Goal: Task Accomplishment & Management: Manage account settings

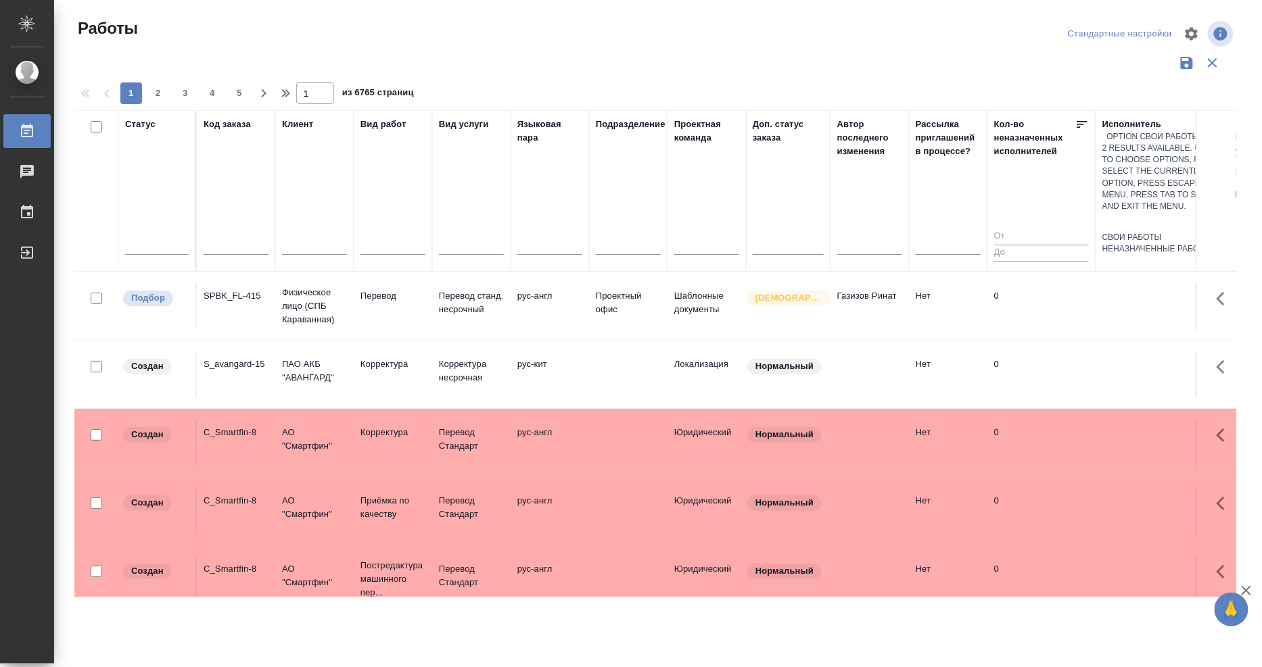
click at [1124, 212] on div at bounding box center [1190, 222] width 176 height 20
click at [1119, 232] on div "Свои работы" at bounding box center [1190, 237] width 176 height 11
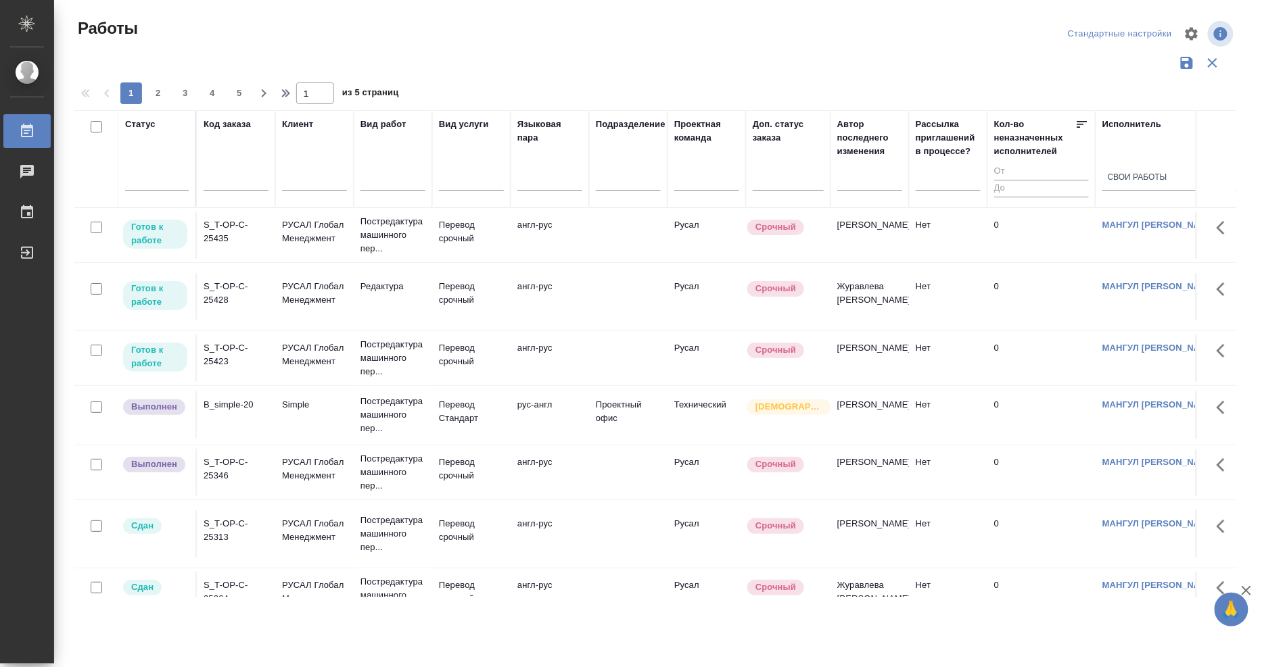
click at [222, 233] on div "S_T-OP-C-25435" at bounding box center [236, 231] width 65 height 27
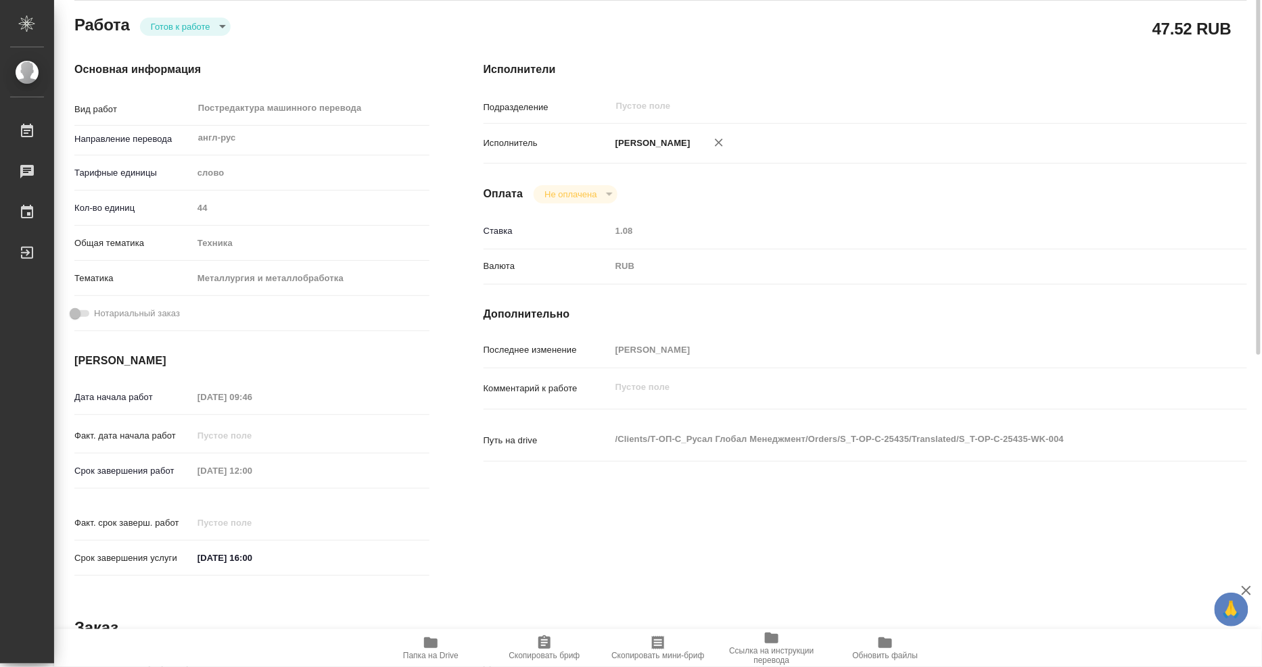
scroll to position [300, 0]
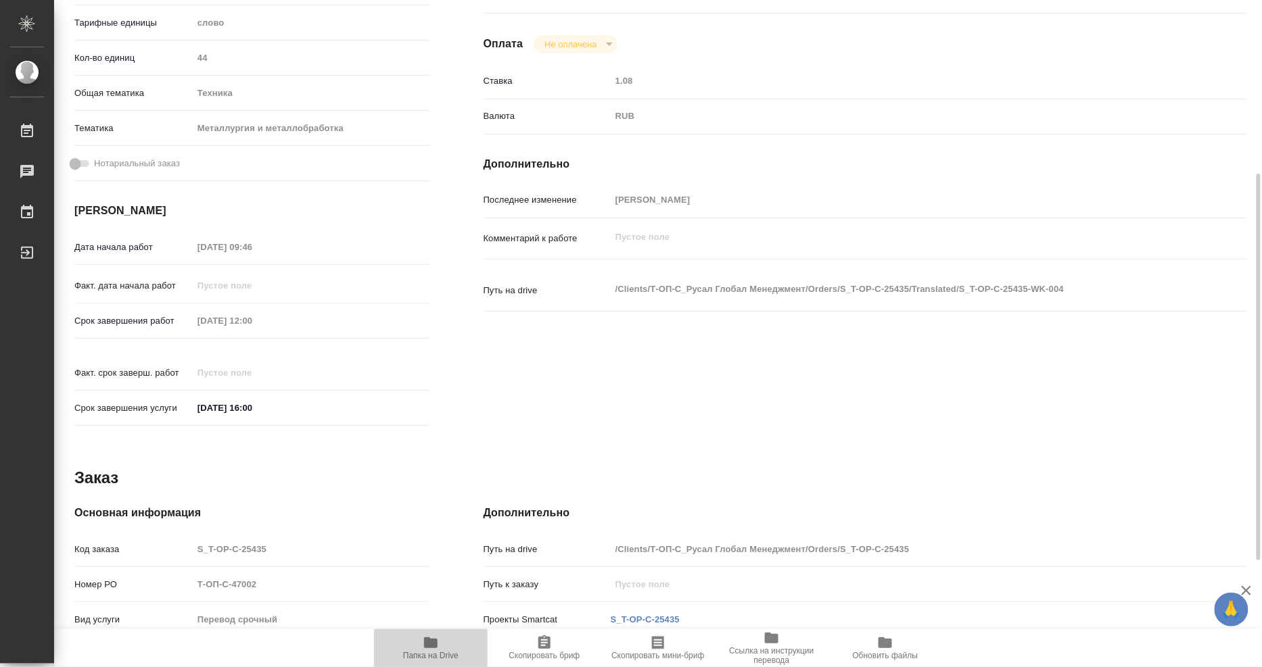
click at [434, 644] on icon "button" at bounding box center [431, 643] width 14 height 11
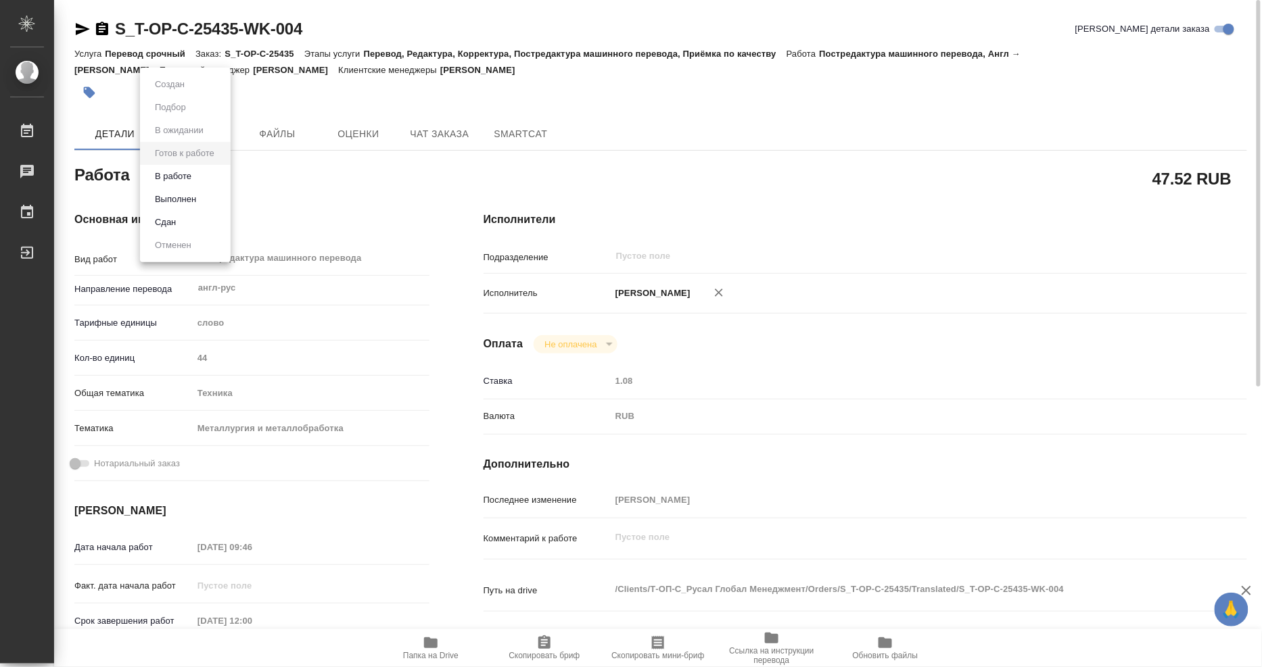
click at [199, 170] on body "🙏 .cls-1 fill:#fff; AWATERA Mangul Anna Работы 0 Чаты График Выйти S_T-OP-C-254…" at bounding box center [631, 333] width 1262 height 667
click at [199, 204] on button "Выполнен" at bounding box center [175, 199] width 49 height 15
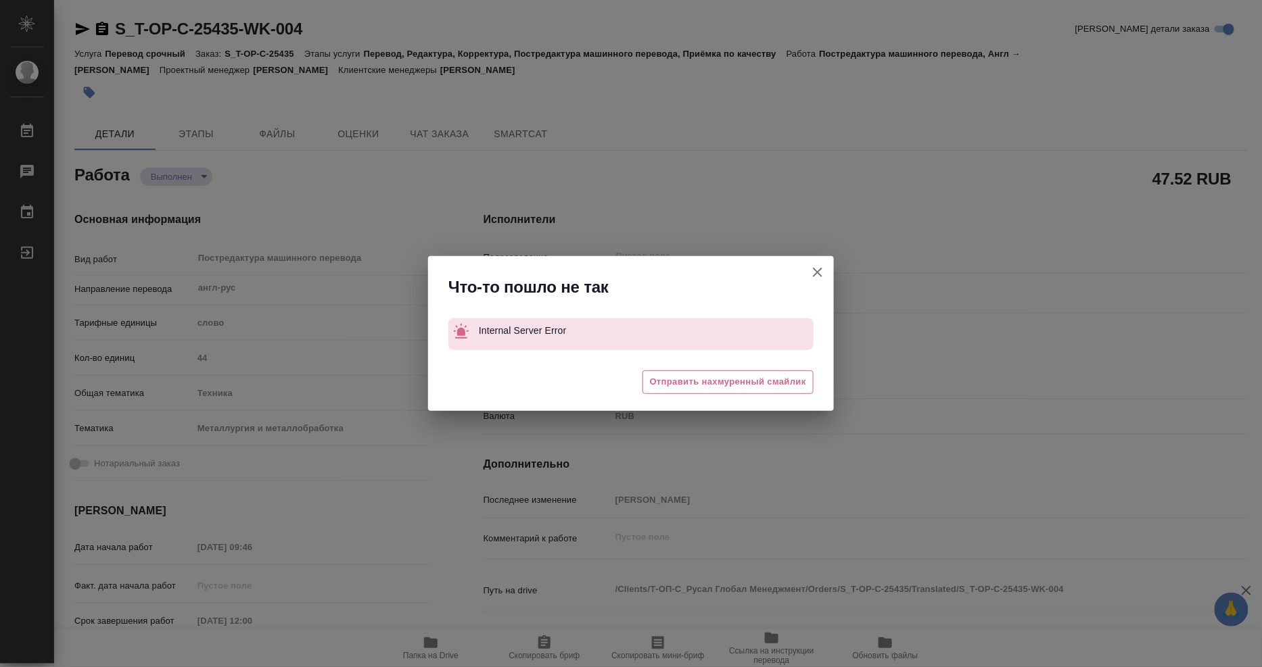
type textarea "x"
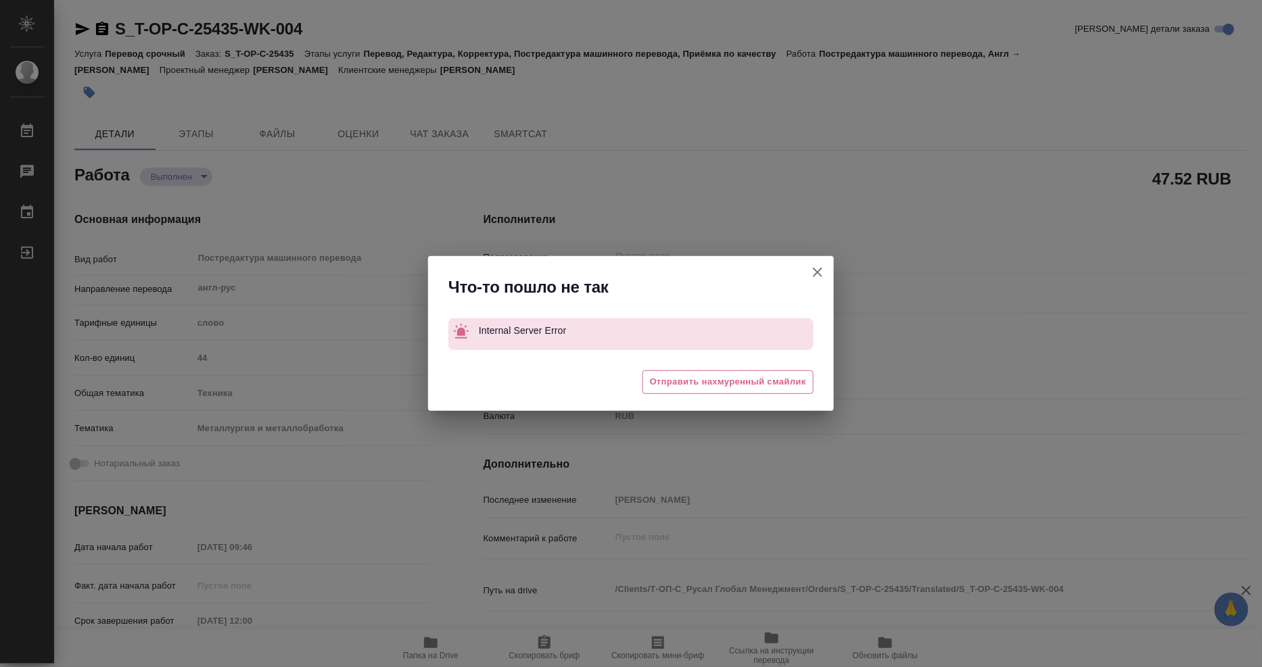
type textarea "x"
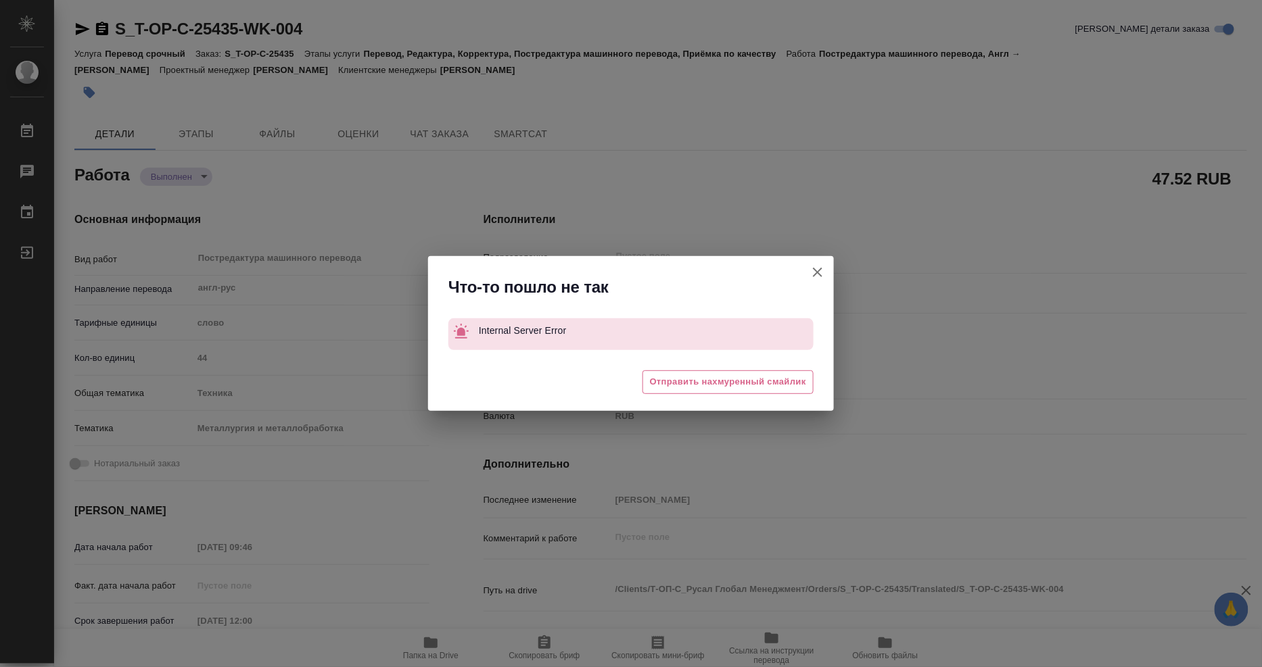
type textarea "x"
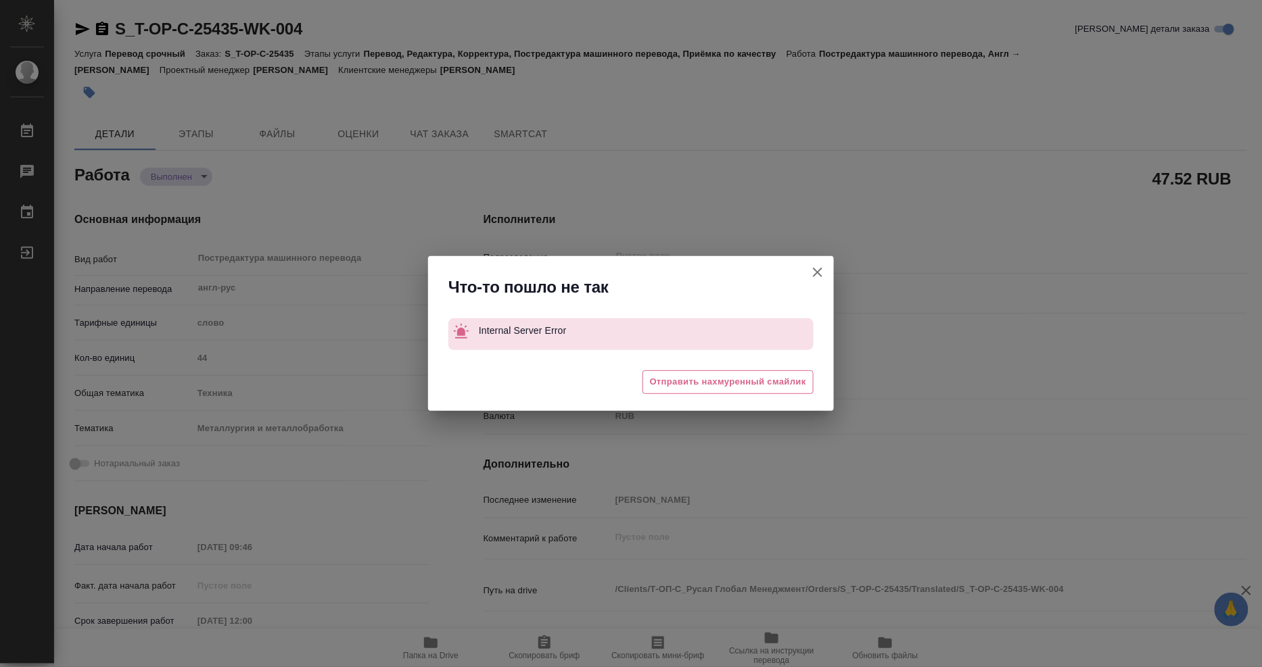
click at [822, 274] on icon "button" at bounding box center [817, 272] width 16 height 16
type textarea "x"
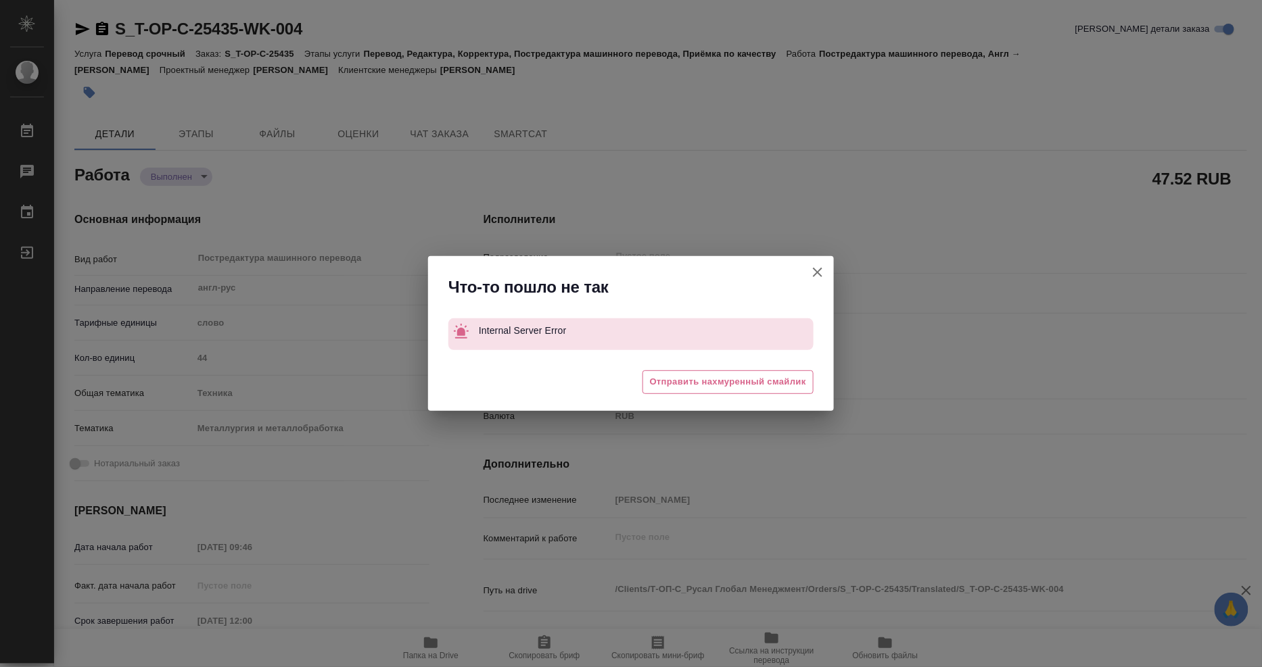
type textarea "x"
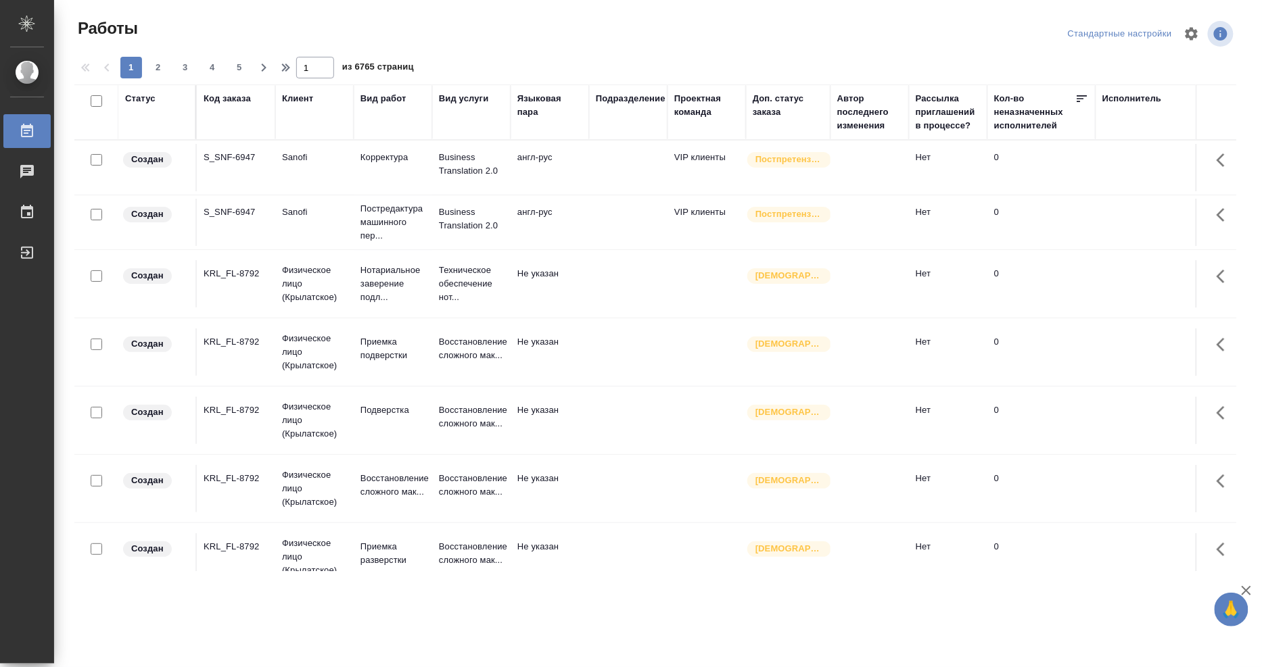
click at [1119, 101] on div "Исполнитель" at bounding box center [1131, 99] width 59 height 14
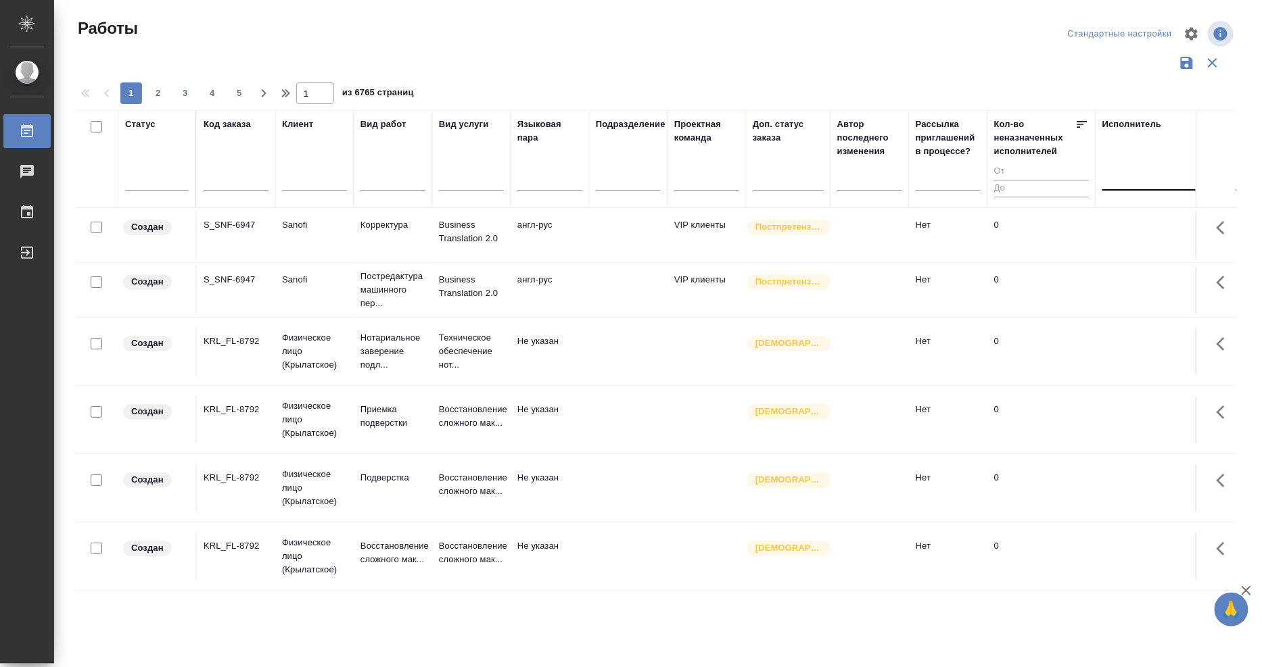
click at [1147, 178] on div at bounding box center [1190, 177] width 176 height 20
click at [1147, 221] on div "Свои работы" at bounding box center [1203, 220] width 203 height 24
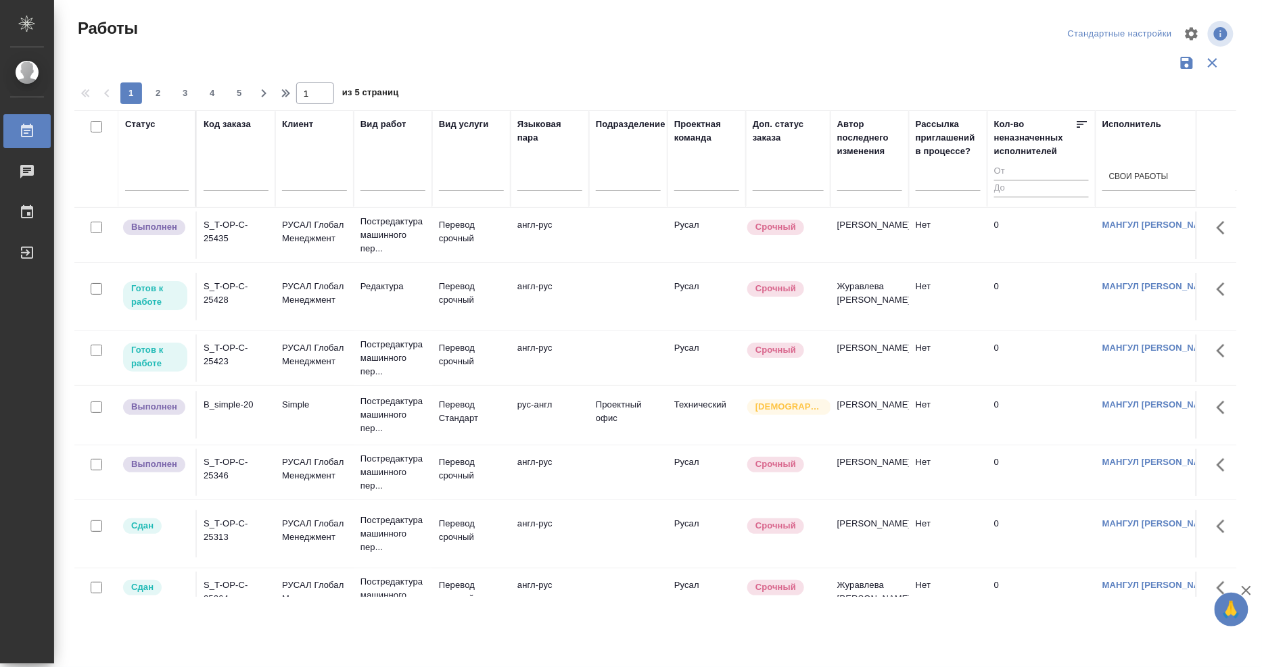
click at [207, 352] on div "S_T-OP-C-25423" at bounding box center [236, 354] width 65 height 27
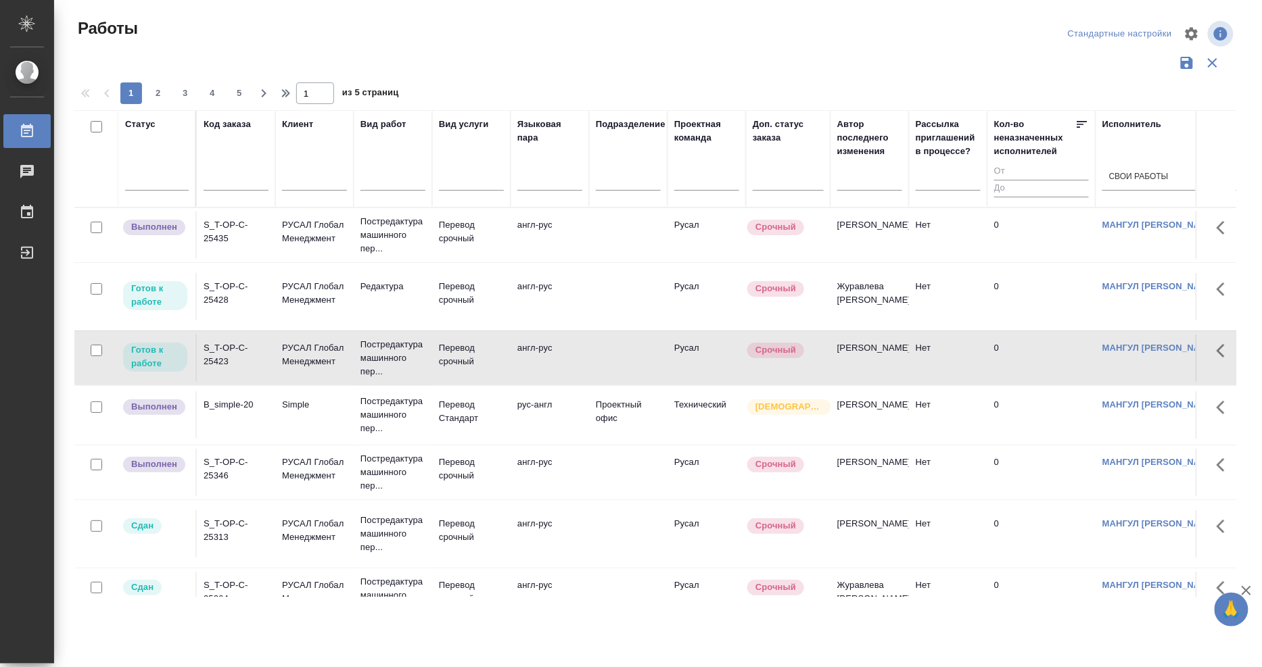
click at [218, 292] on div "S_T-OP-C-25428" at bounding box center [236, 293] width 65 height 27
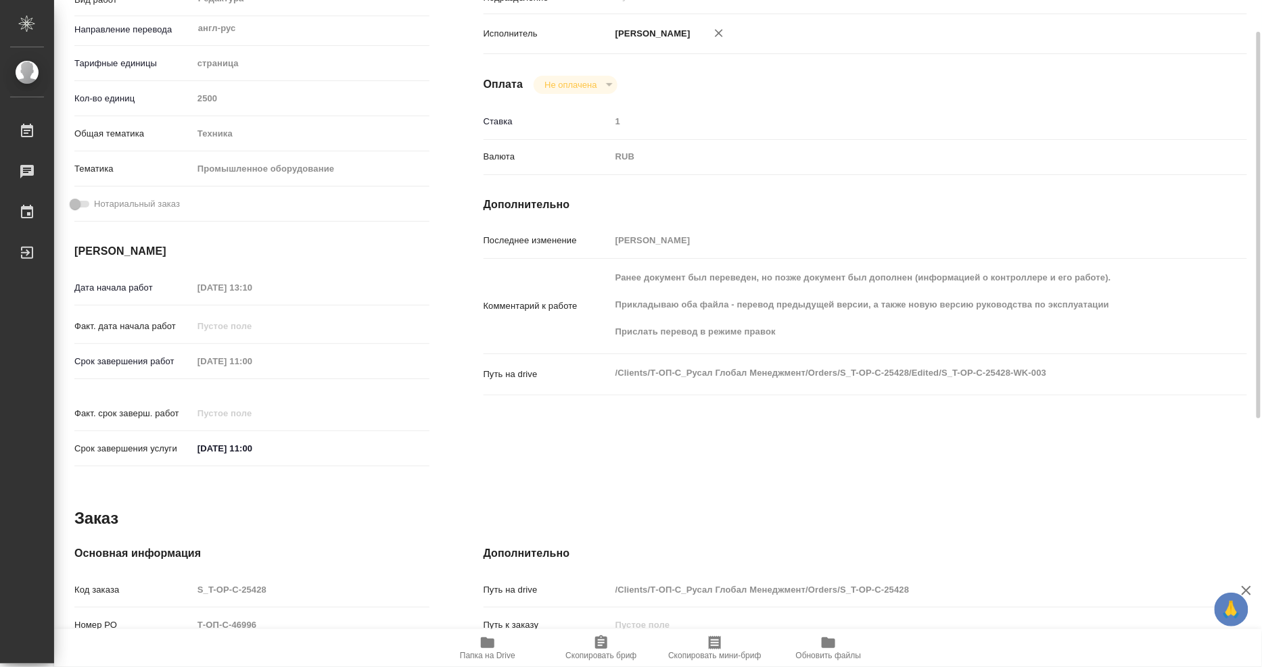
scroll to position [110, 0]
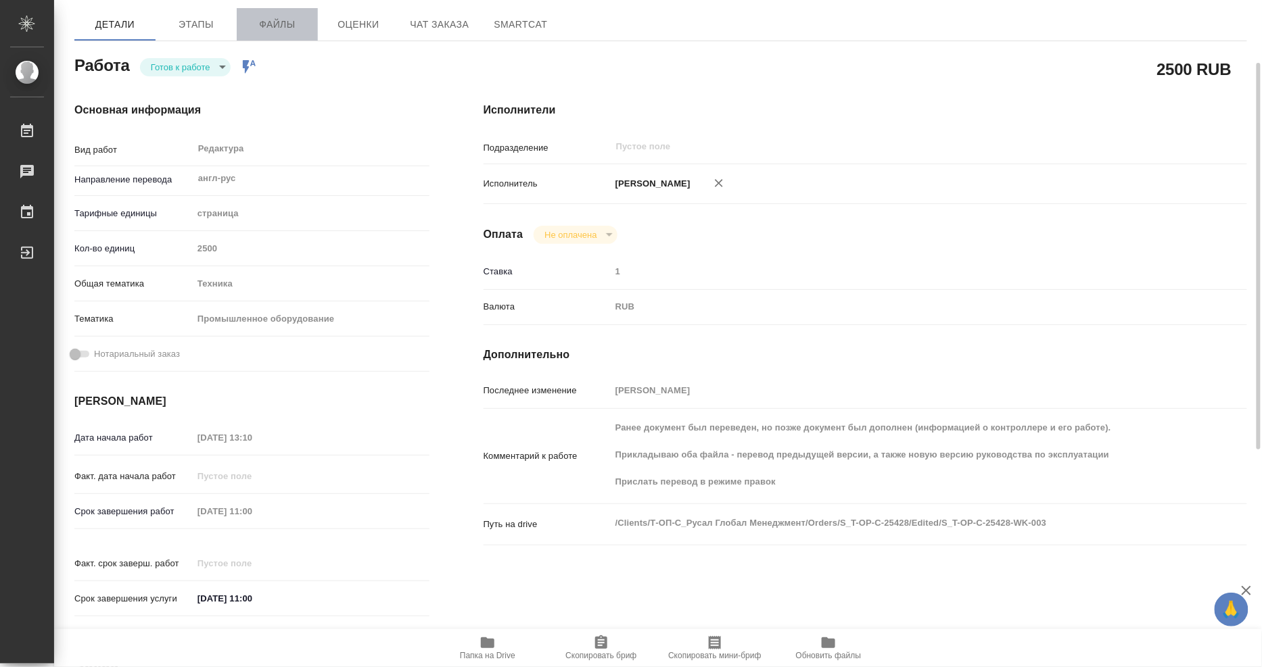
click at [302, 24] on span "Файлы" at bounding box center [277, 24] width 65 height 17
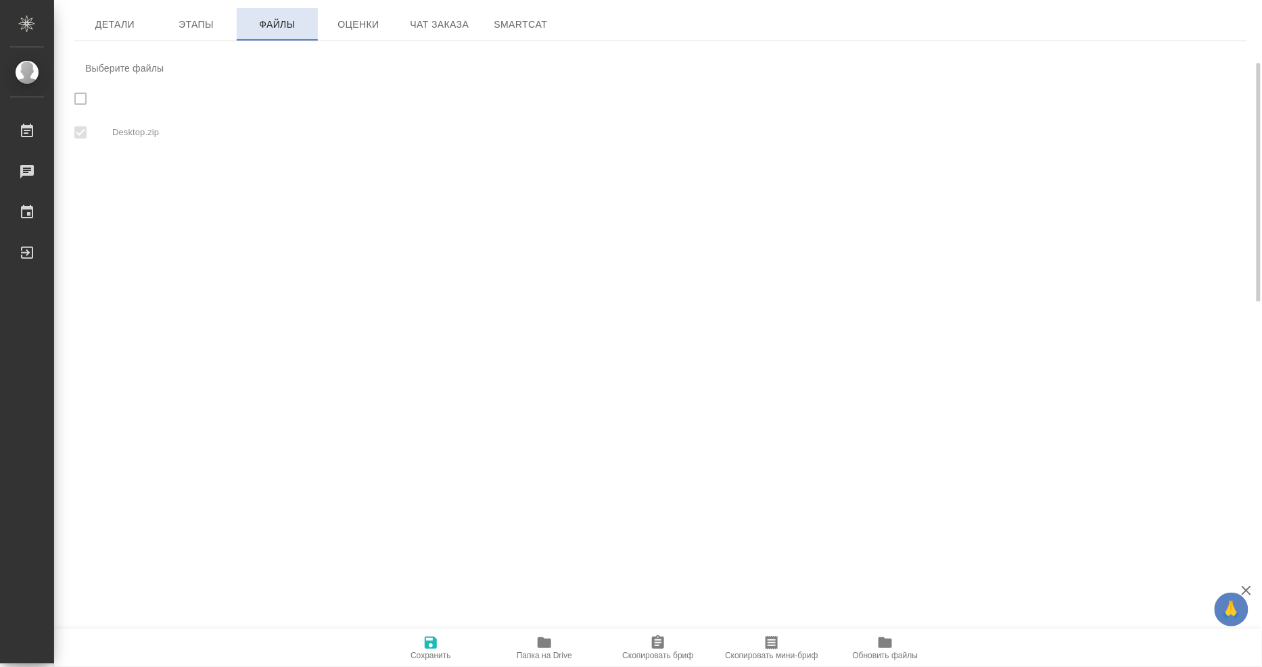
checkbox input "true"
click at [116, 16] on span "Детали" at bounding box center [114, 24] width 65 height 17
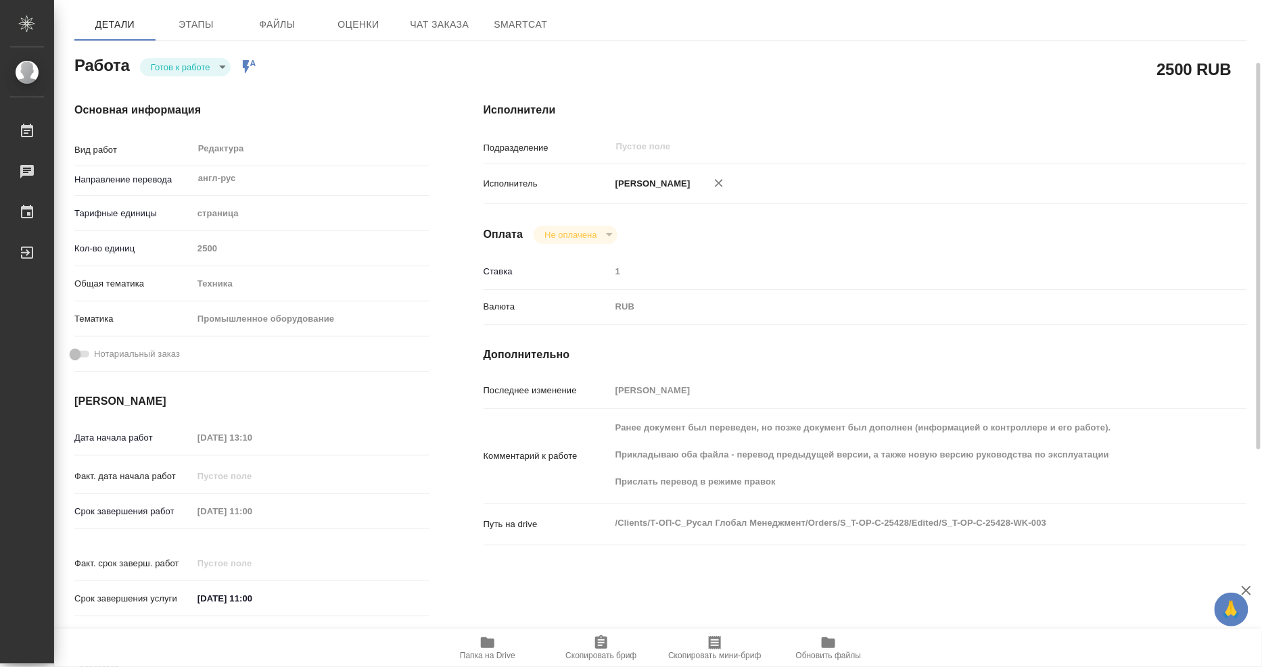
type textarea "x"
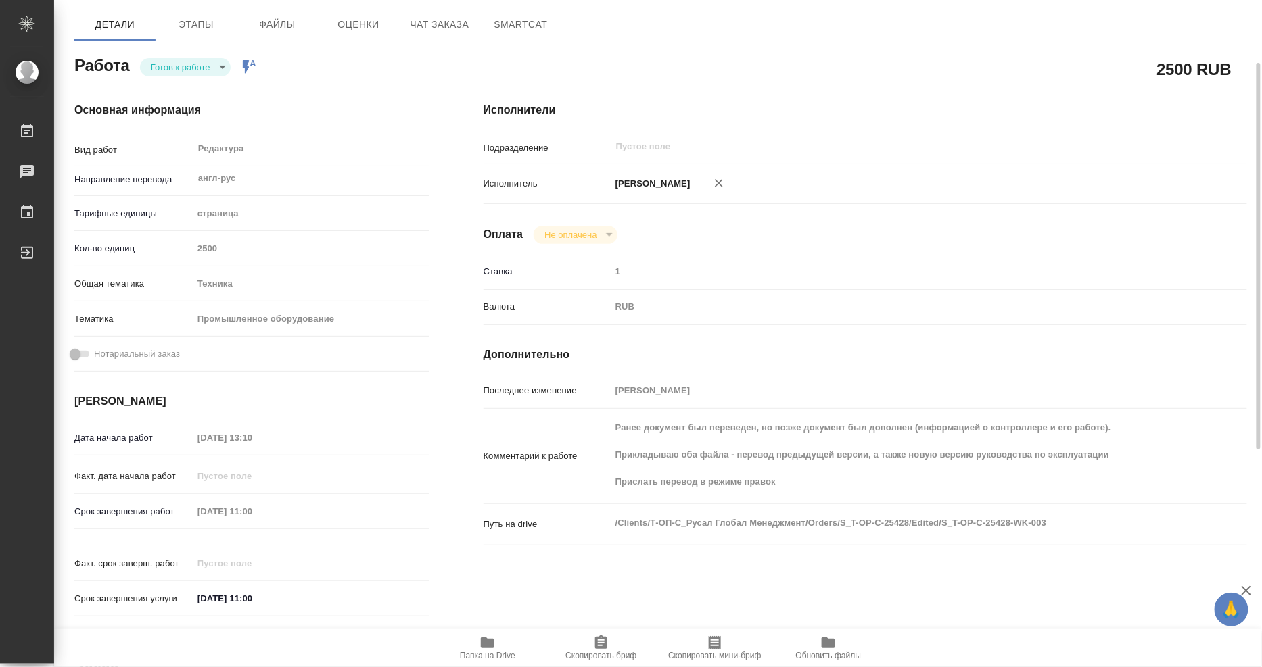
type textarea "x"
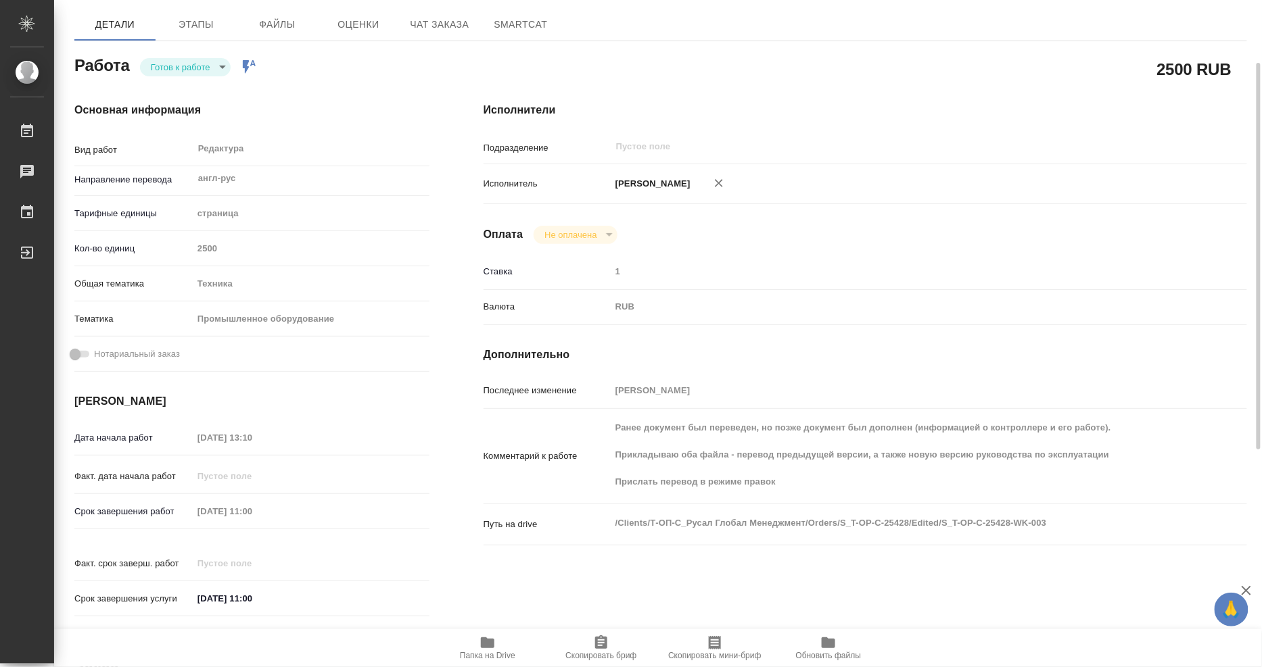
type textarea "x"
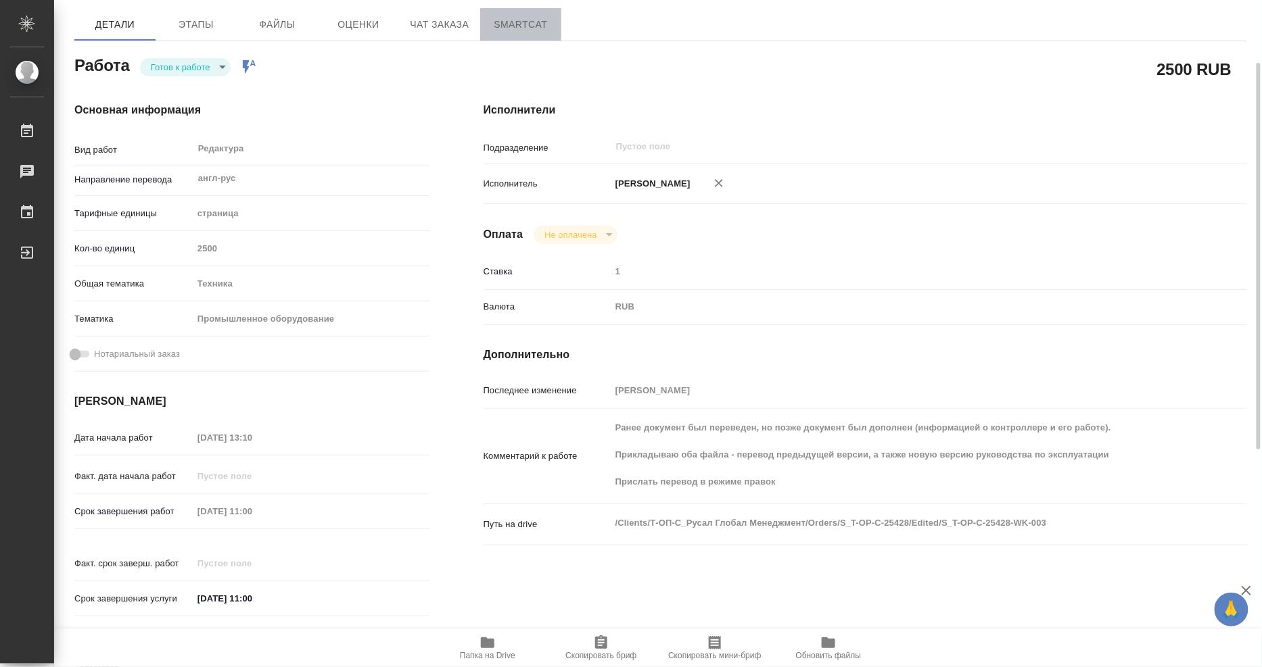
click at [538, 34] on button "SmartCat" at bounding box center [520, 24] width 81 height 32
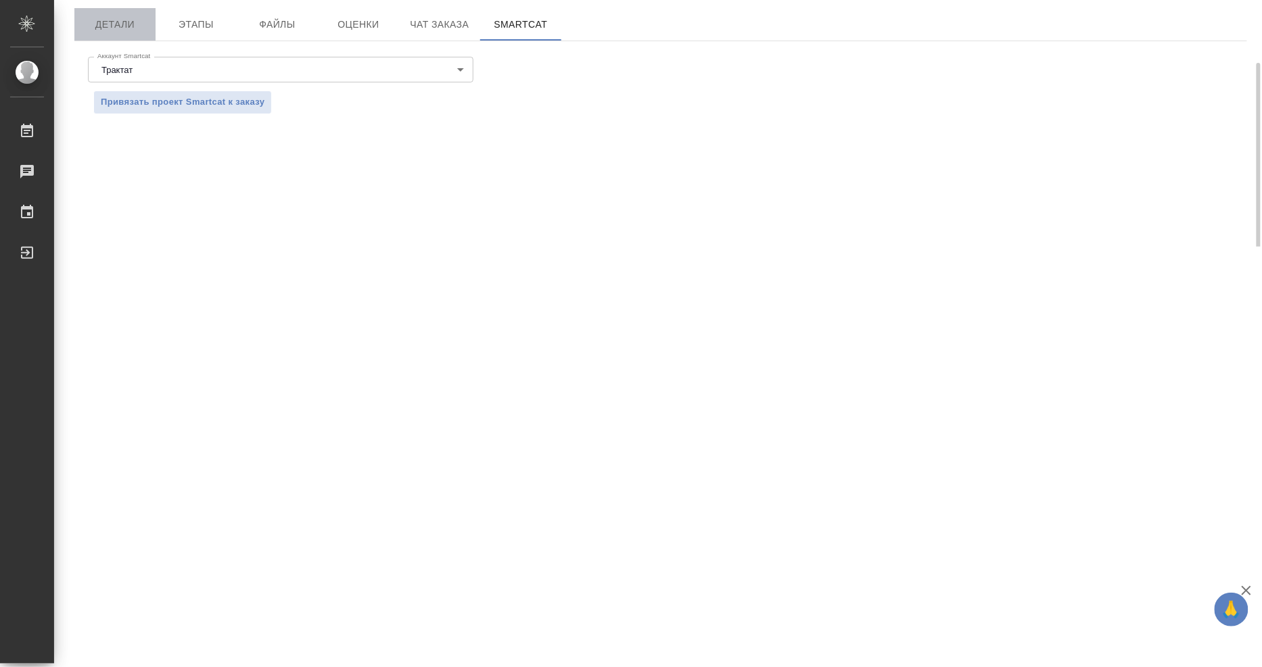
click at [99, 23] on span "Детали" at bounding box center [114, 24] width 65 height 17
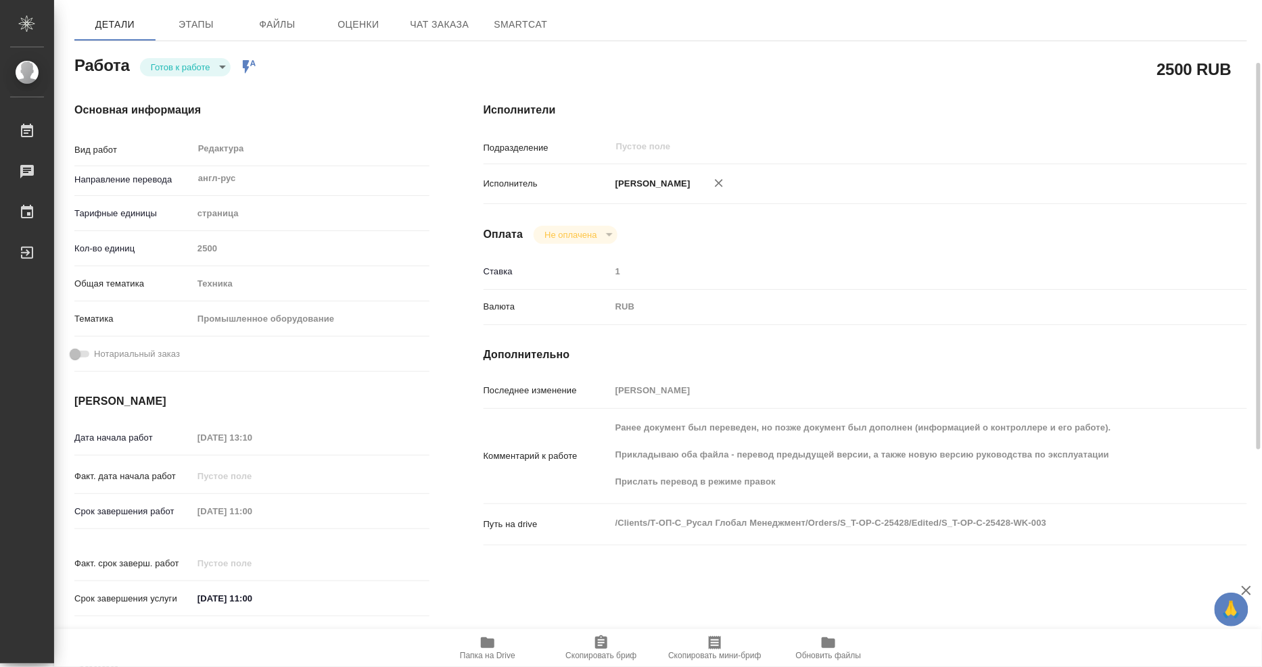
type textarea "x"
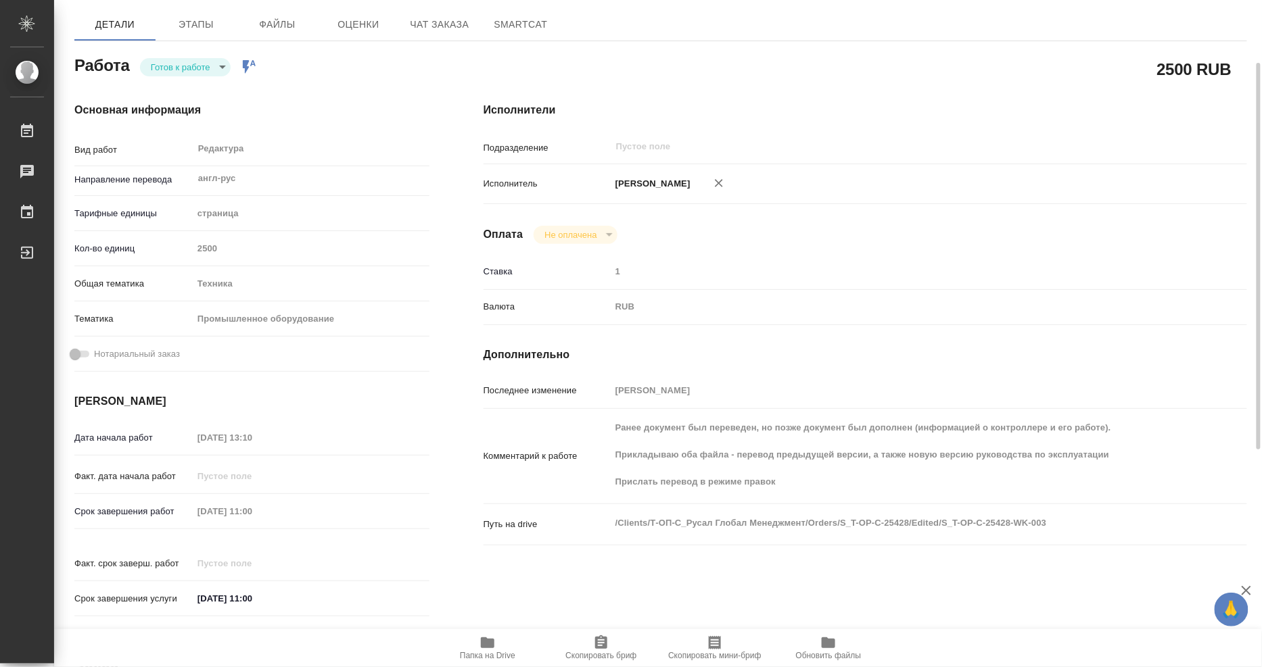
type textarea "x"
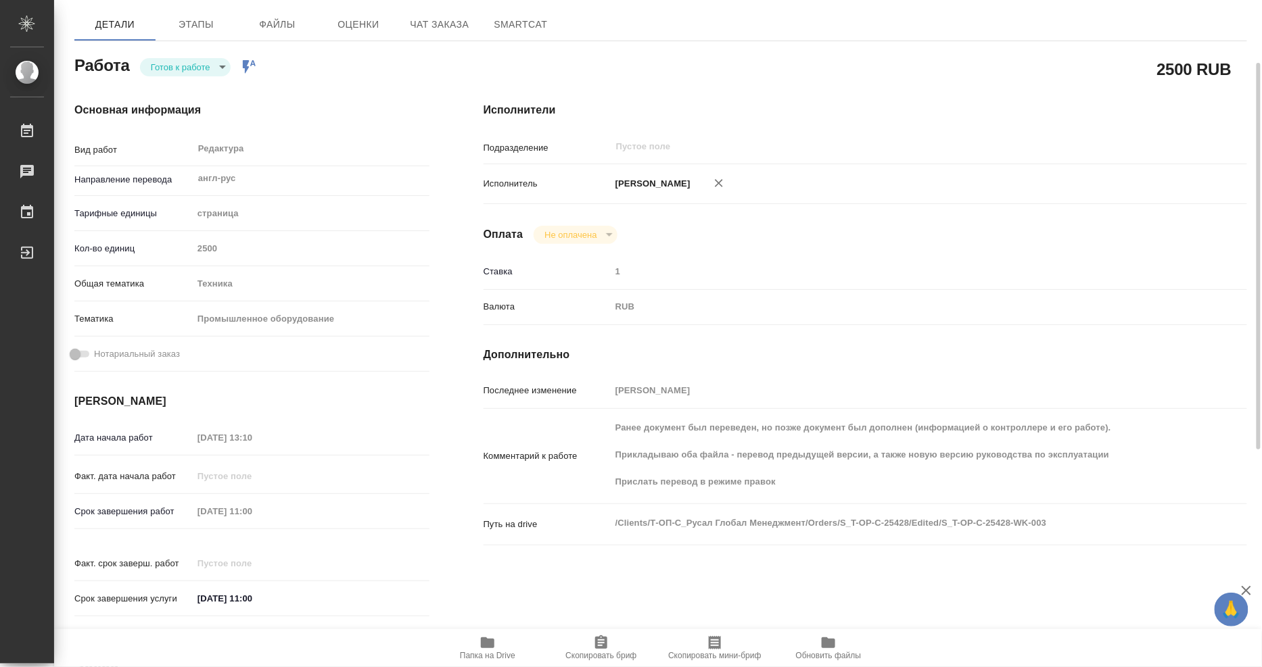
type textarea "x"
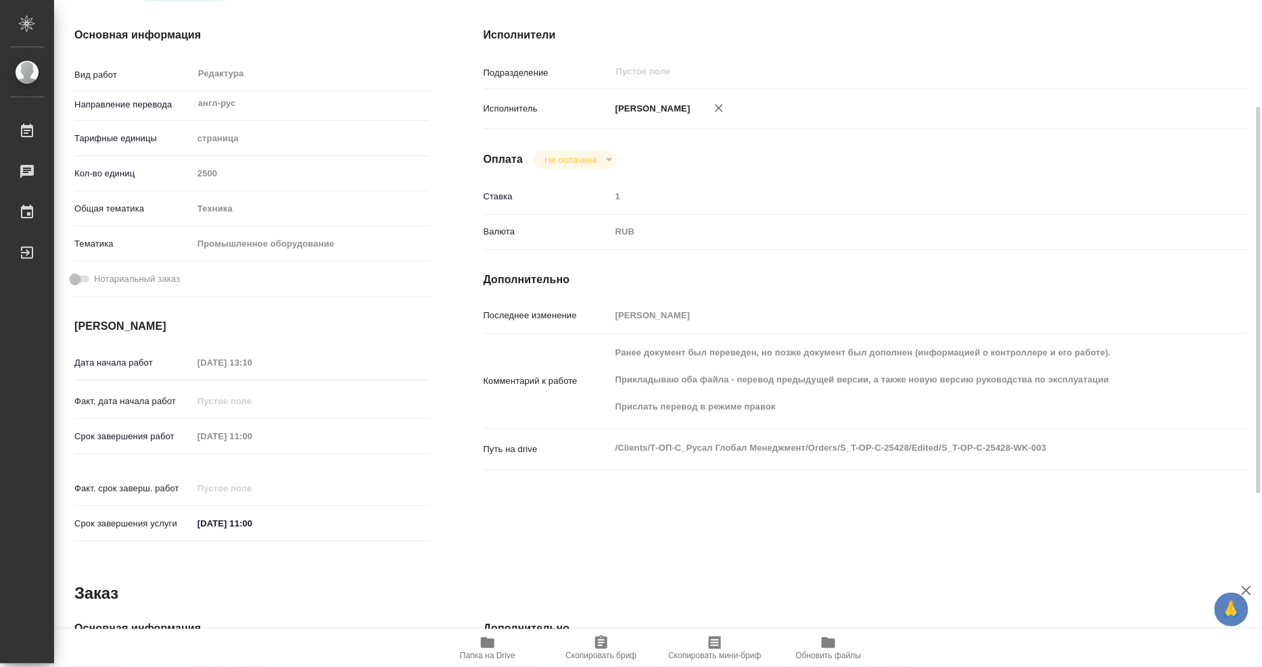
scroll to position [260, 0]
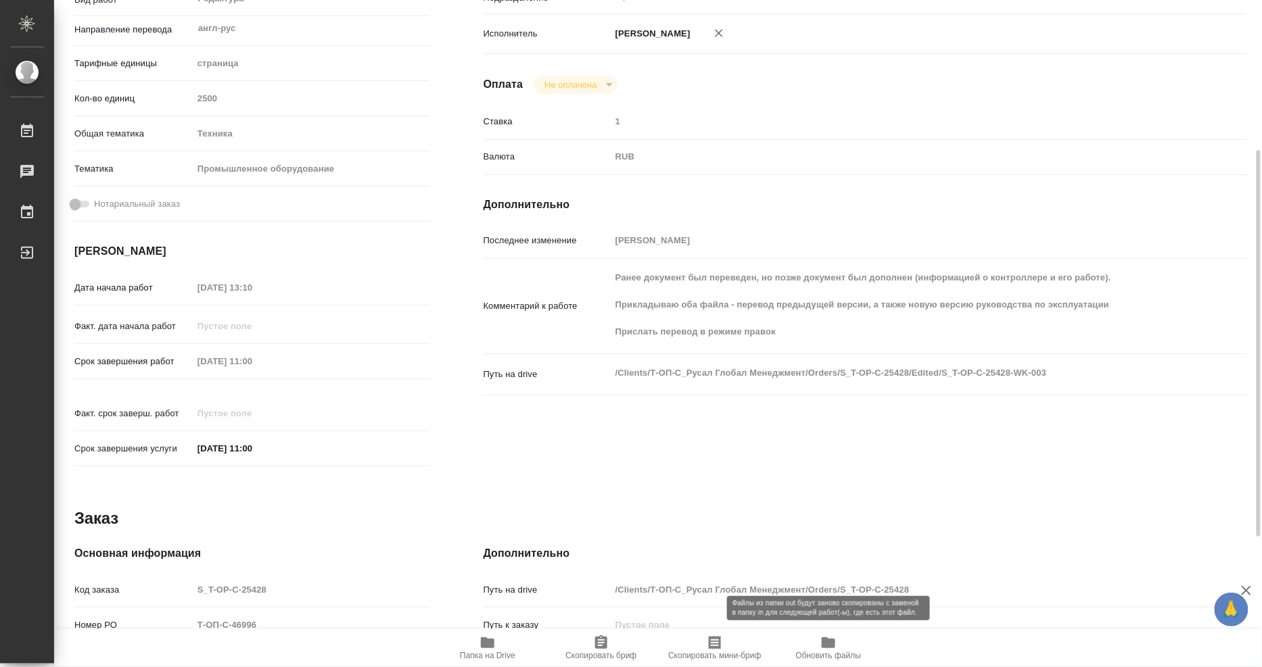
click at [840, 639] on span "Обновить файлы" at bounding box center [828, 648] width 97 height 26
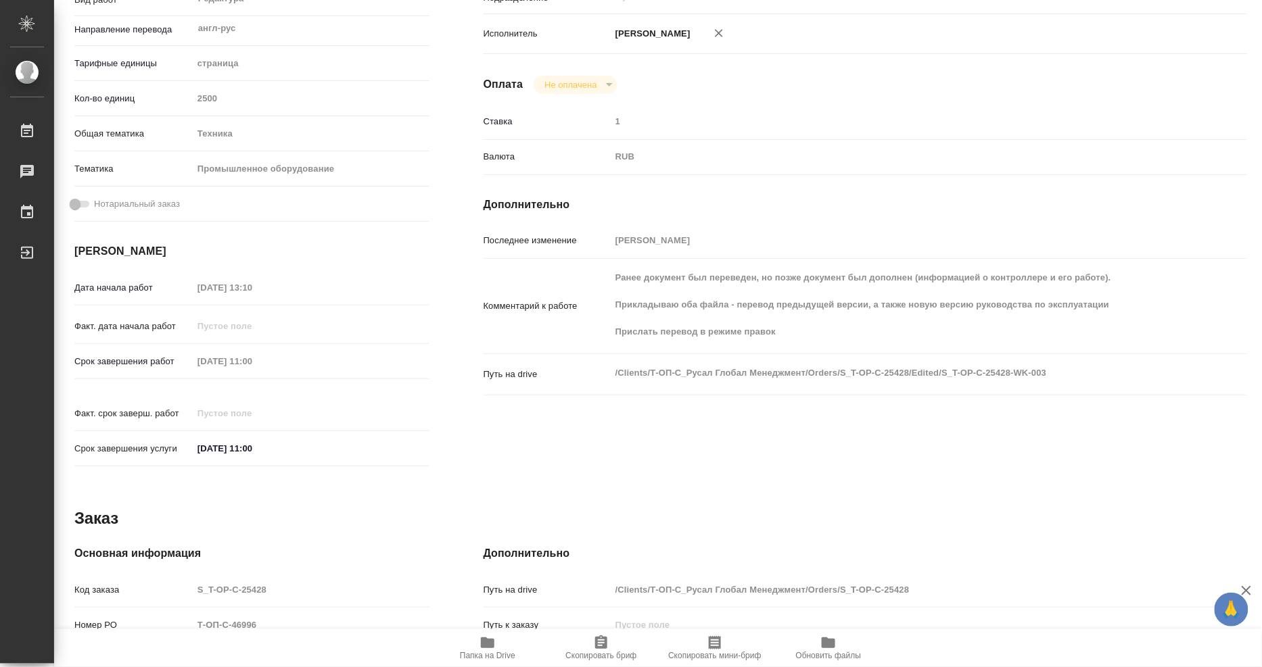
type textarea "x"
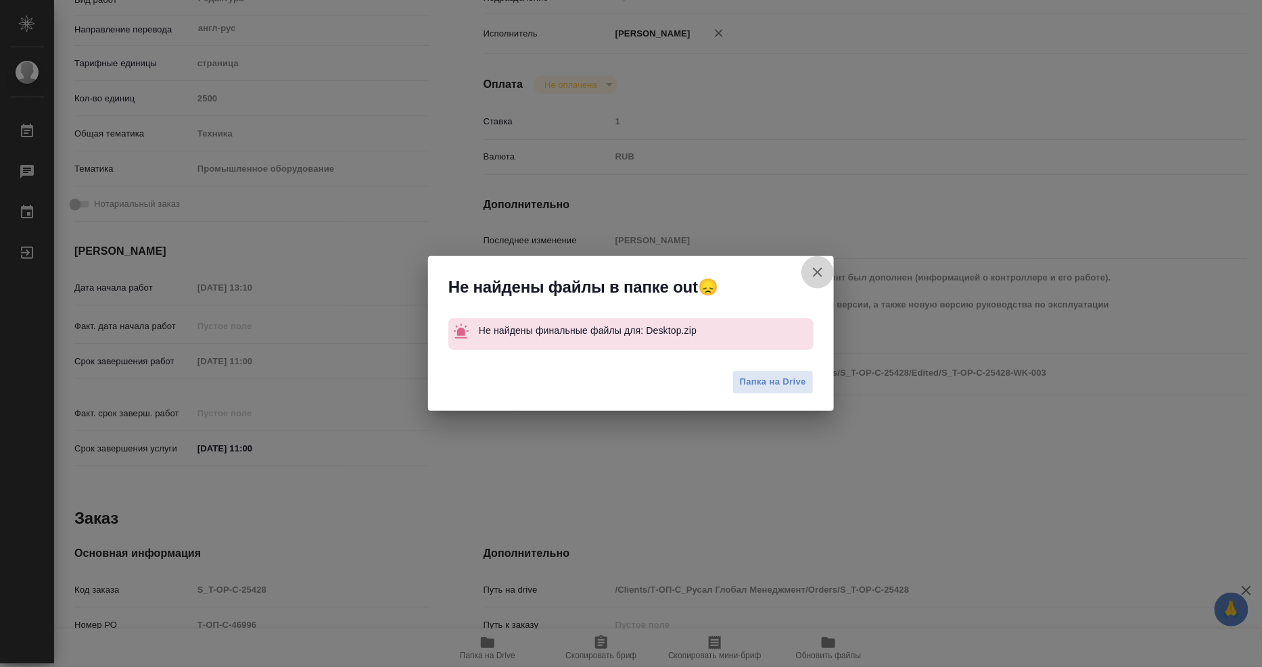
click at [816, 277] on icon "button" at bounding box center [817, 272] width 16 height 16
type textarea "x"
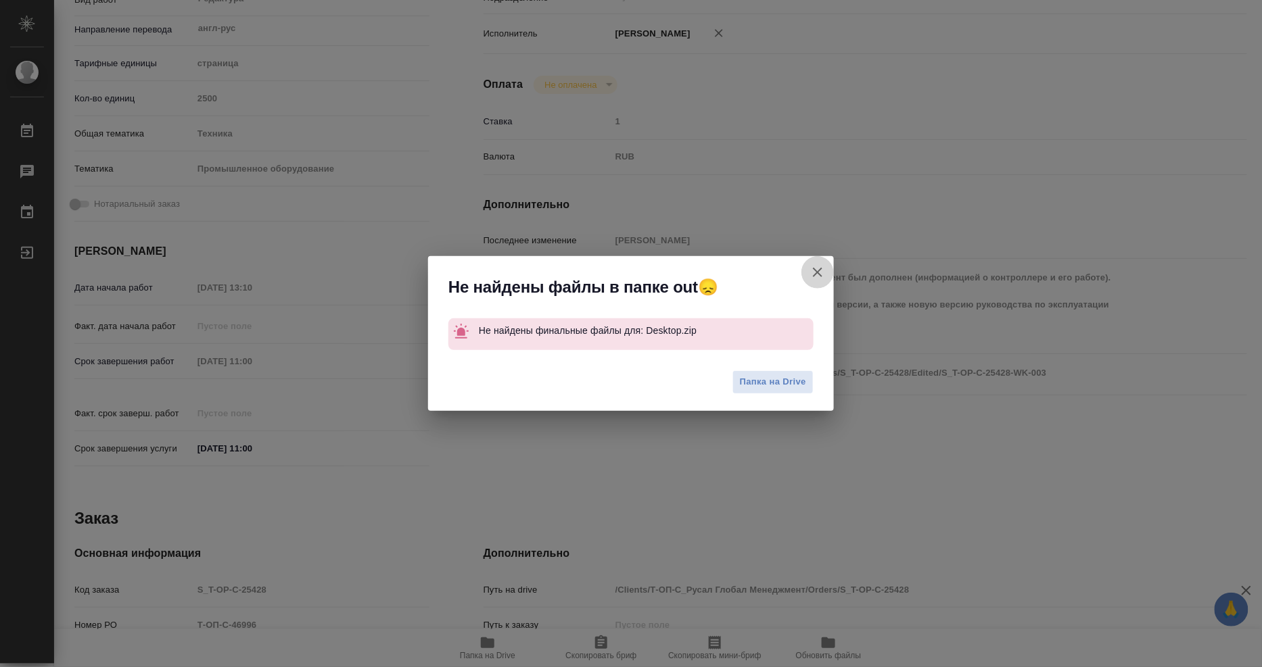
type textarea "x"
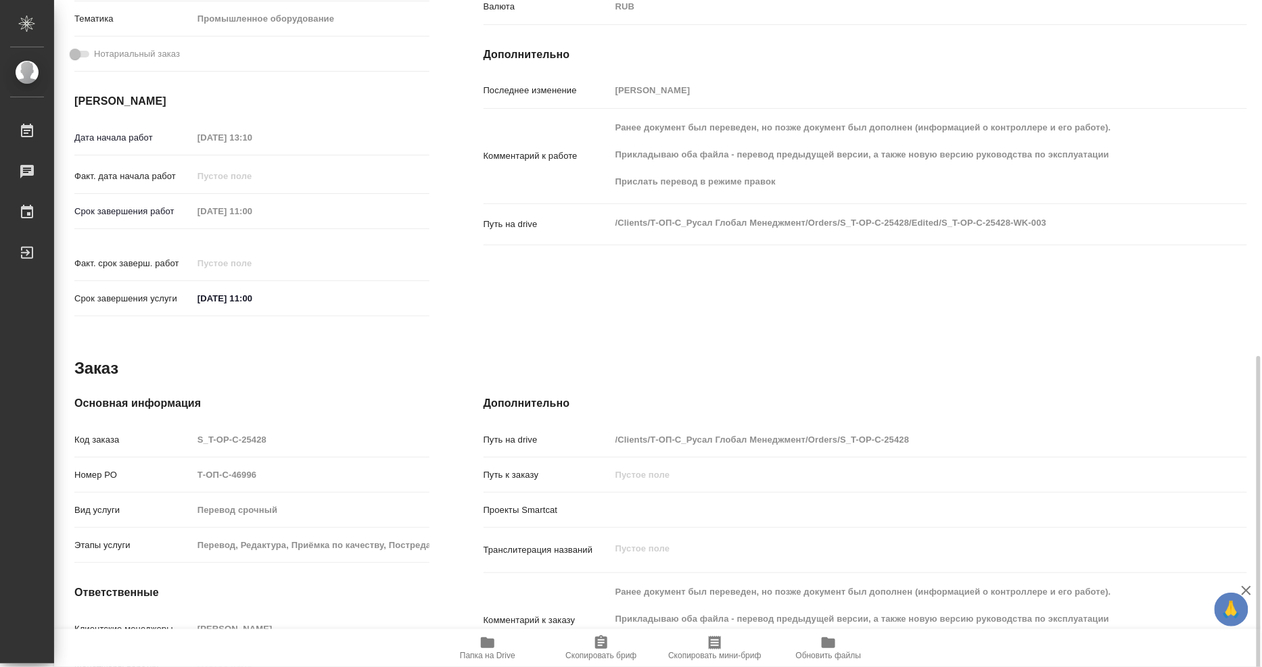
scroll to position [485, 0]
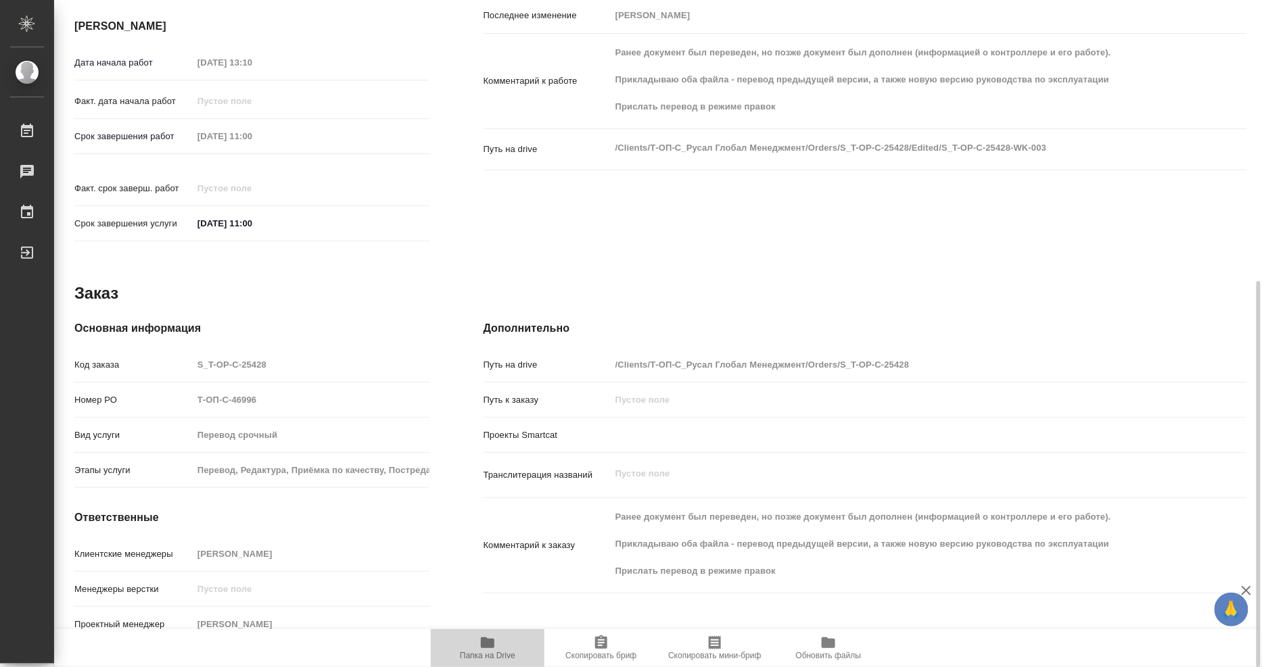
click at [484, 645] on icon "button" at bounding box center [488, 643] width 14 height 11
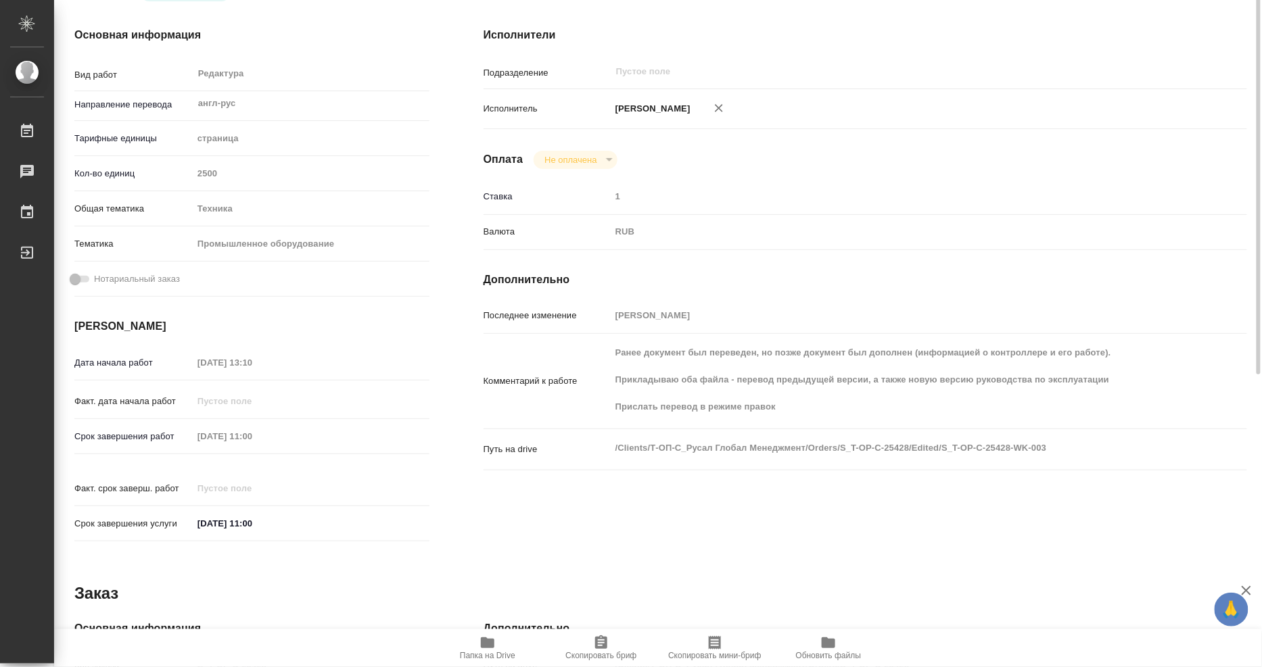
scroll to position [0, 0]
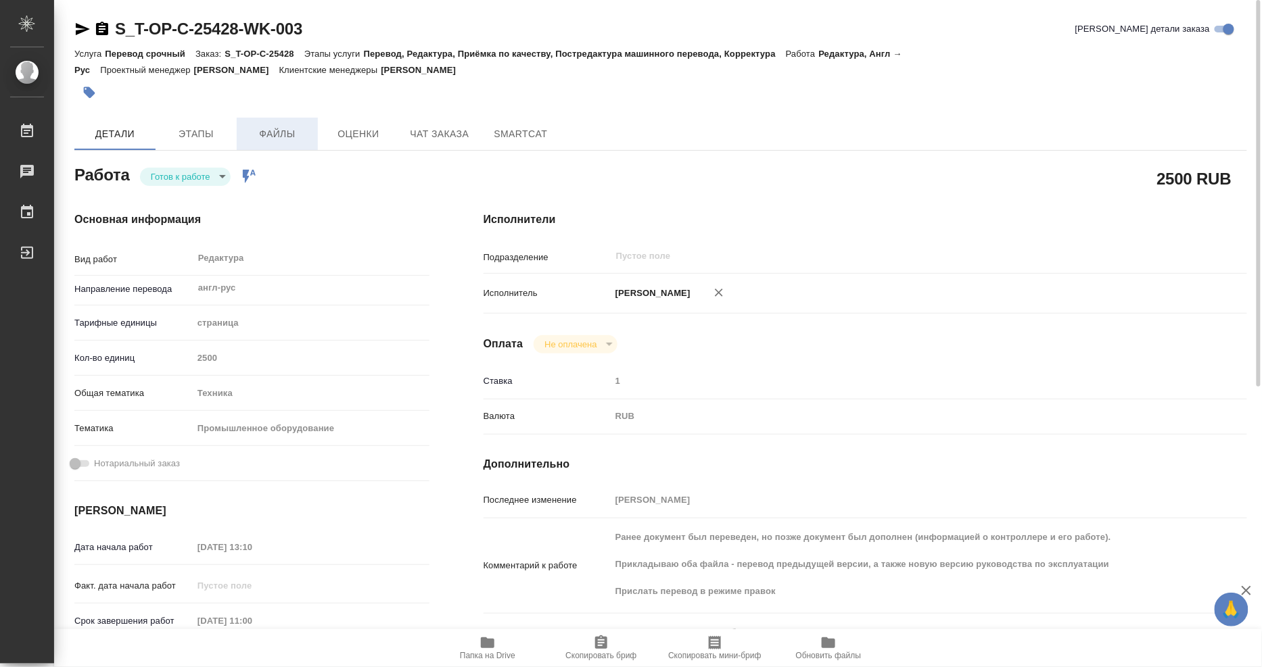
click at [285, 126] on span "Файлы" at bounding box center [277, 134] width 65 height 17
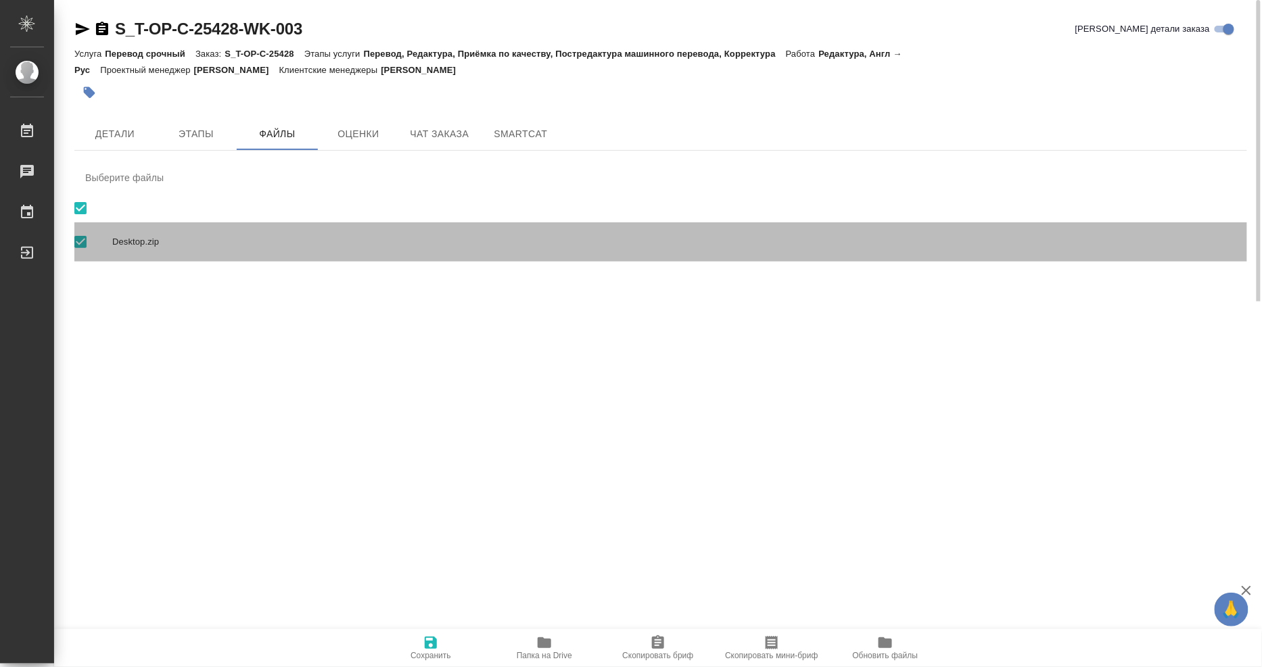
drag, startPoint x: 146, startPoint y: 239, endPoint x: 156, endPoint y: 239, distance: 9.5
click at [151, 239] on span "Desktop.zip" at bounding box center [674, 242] width 1124 height 14
checkbox input "false"
click at [134, 235] on span "Desktop.zip" at bounding box center [674, 242] width 1124 height 14
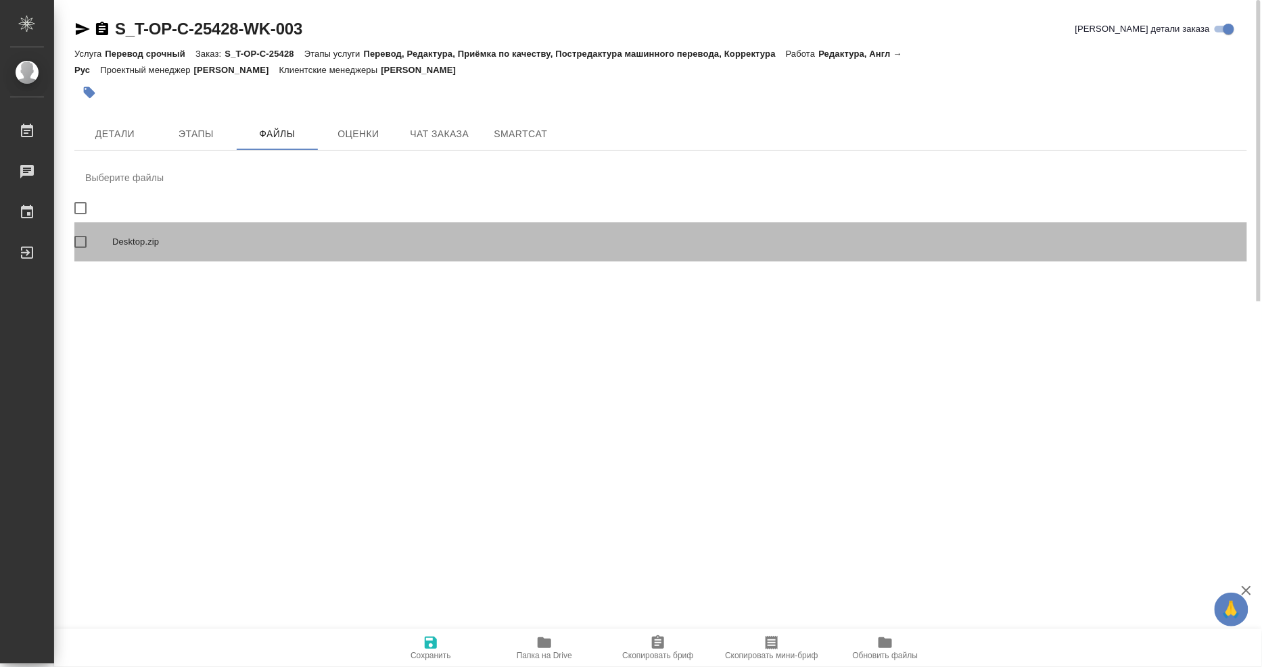
checkbox input "true"
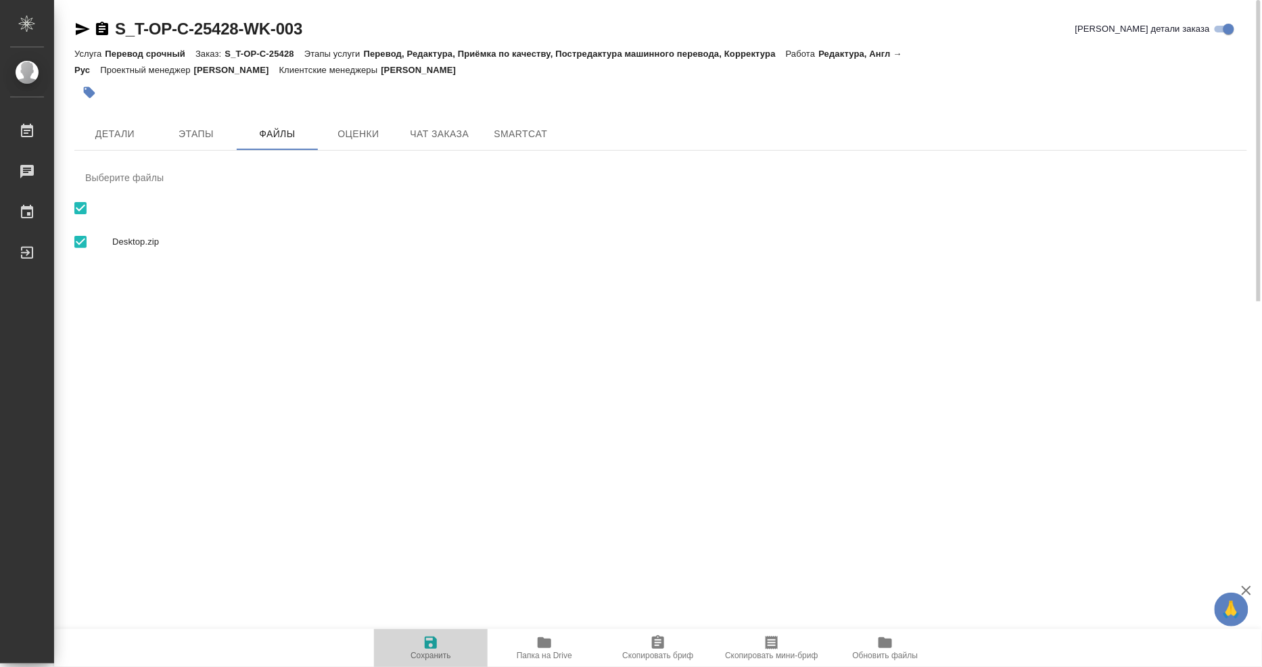
click at [433, 646] on icon "button" at bounding box center [431, 643] width 12 height 12
drag, startPoint x: 142, startPoint y: 239, endPoint x: 666, endPoint y: 287, distance: 526.2
click at [666, 287] on div "S_T-OP-C-25428-WK-003 Кратко детали заказа Услуга Перевод срочный Заказ: S_T-OP…" at bounding box center [660, 151] width 1187 height 302
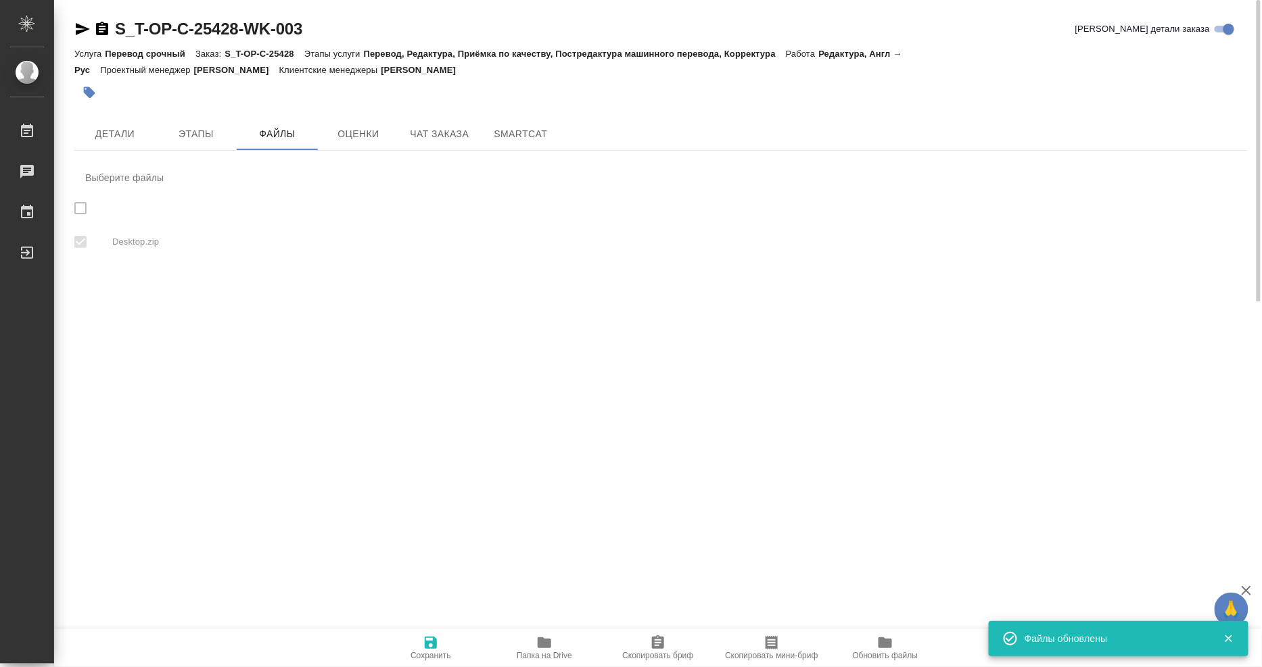
checkbox input "true"
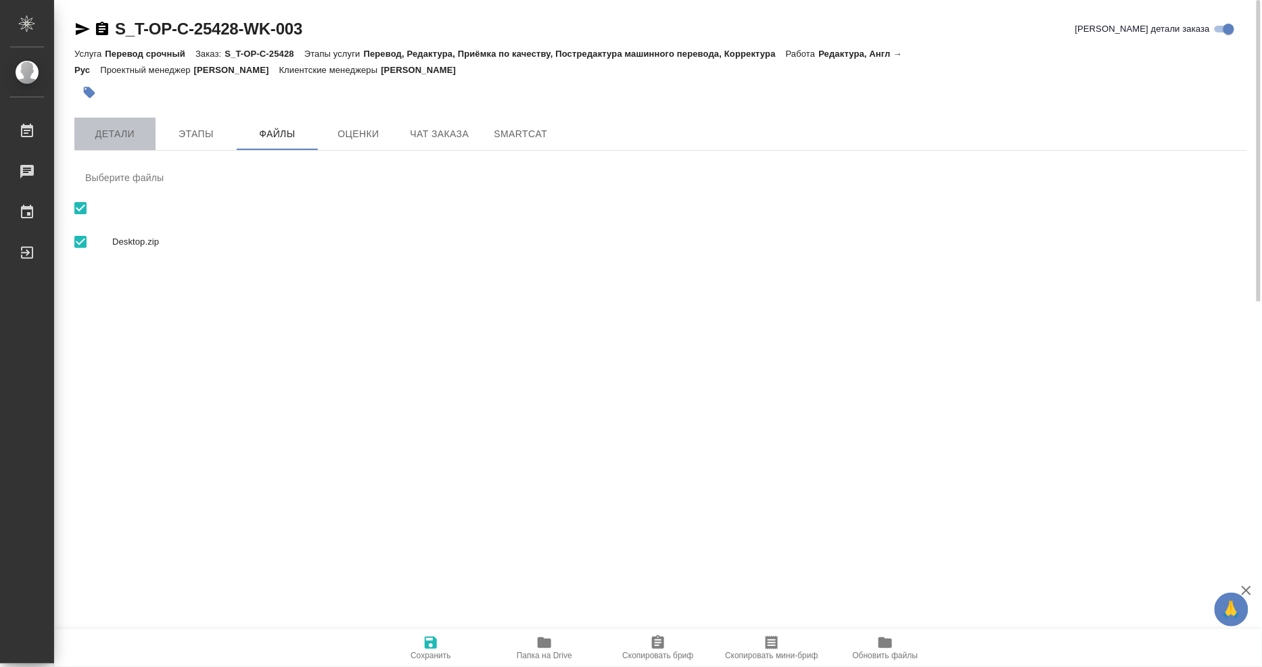
click at [119, 126] on span "Детали" at bounding box center [114, 134] width 65 height 17
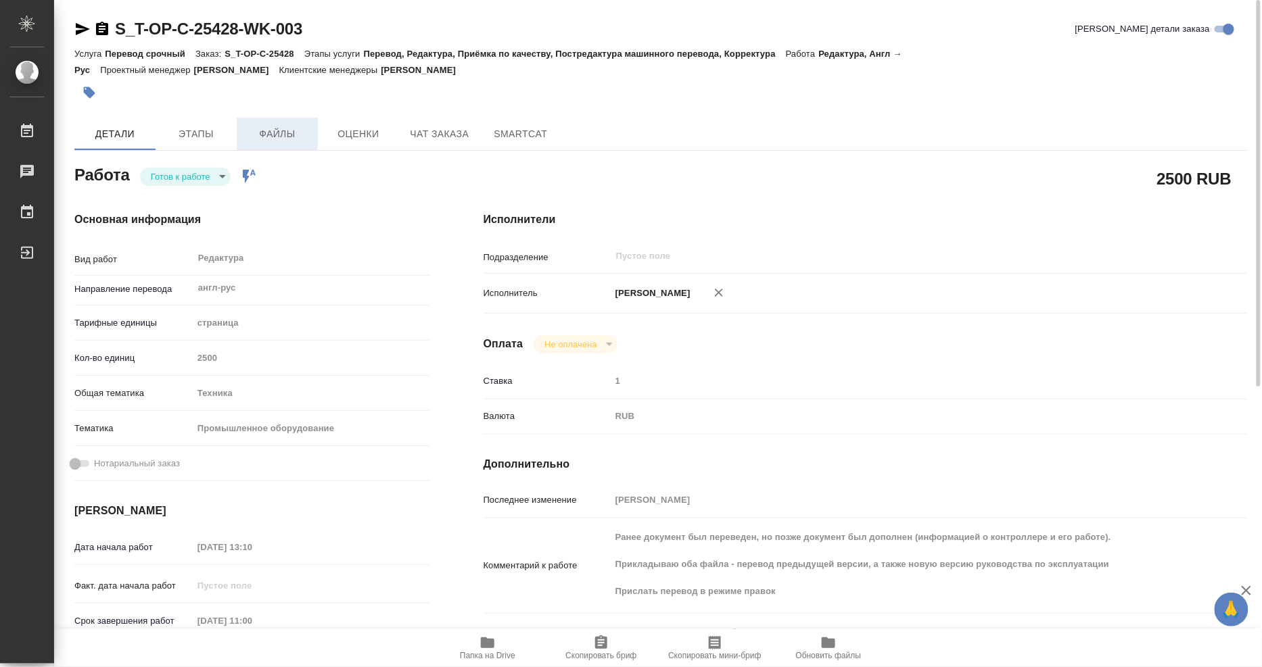
type textarea "x"
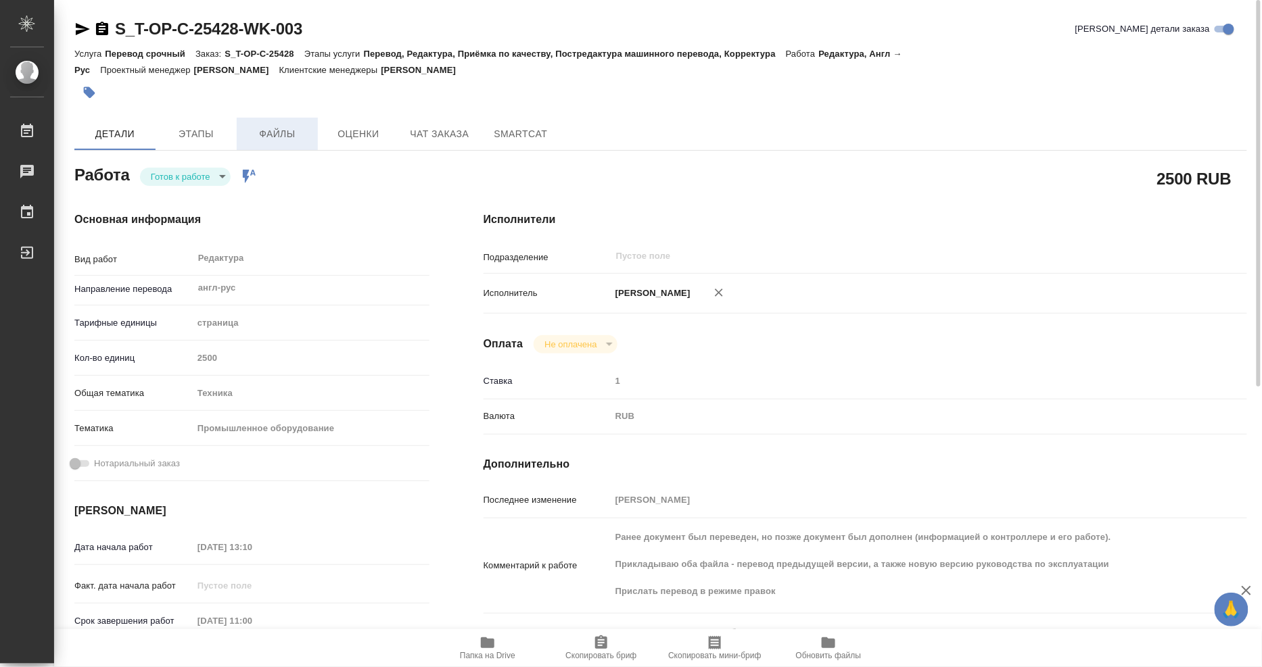
type textarea "x"
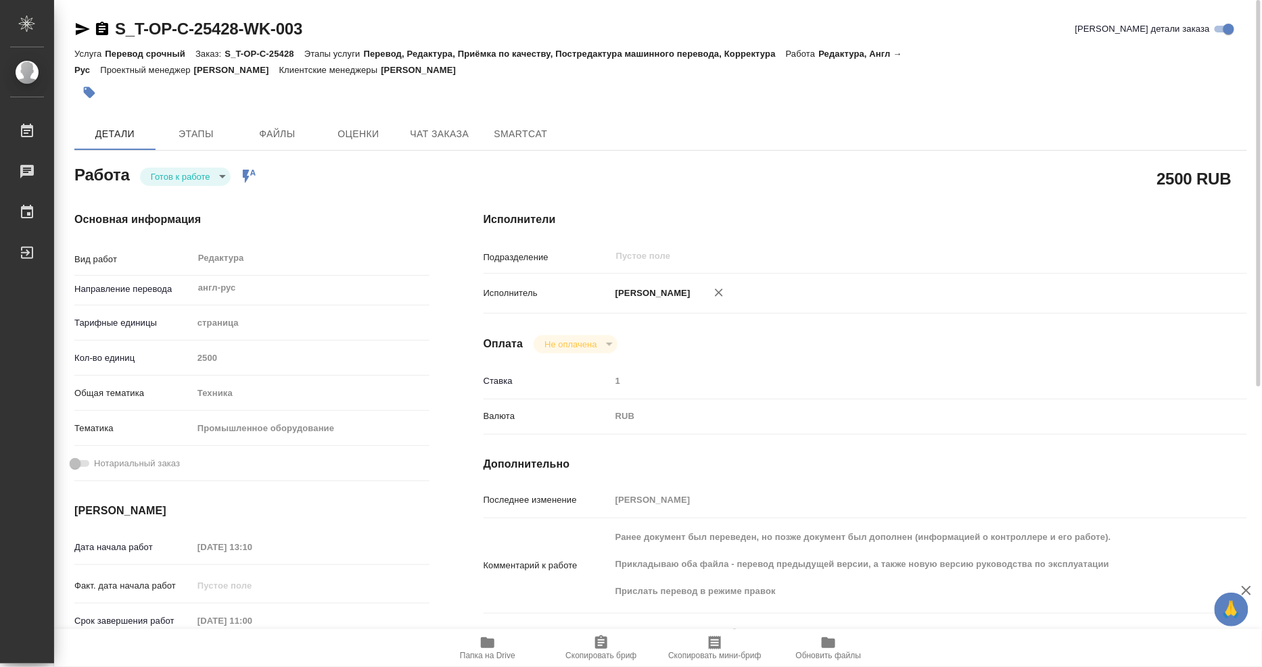
type textarea "x"
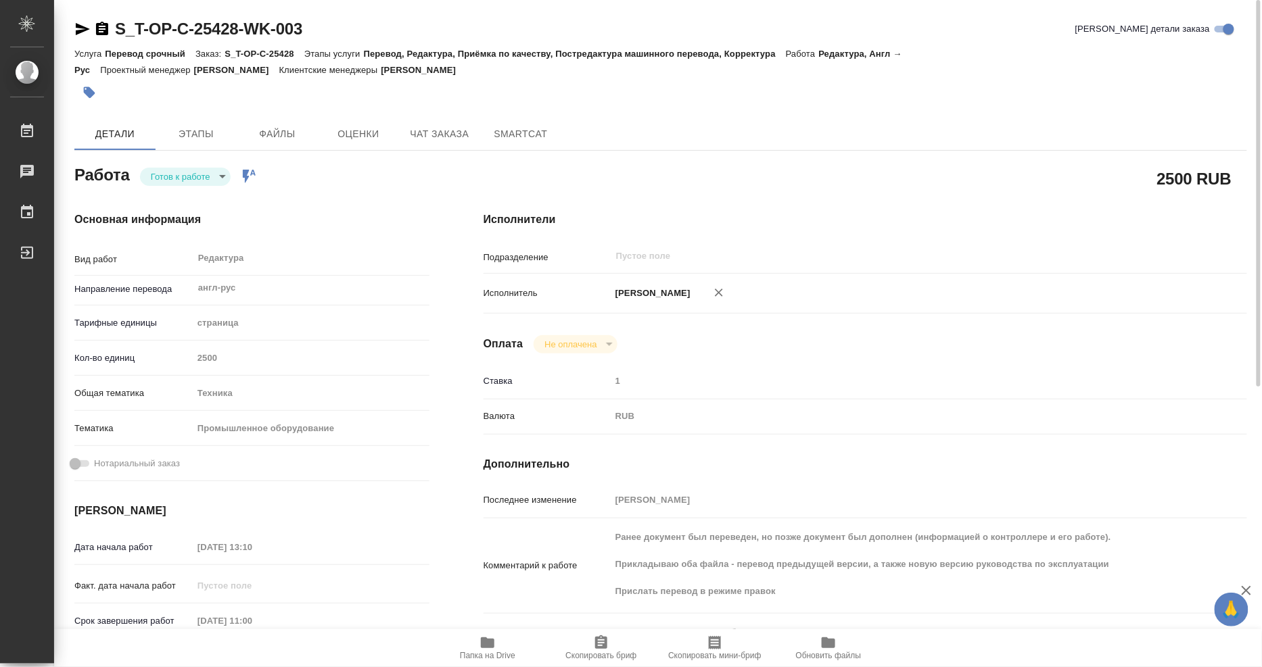
click at [489, 646] on icon "button" at bounding box center [488, 643] width 14 height 11
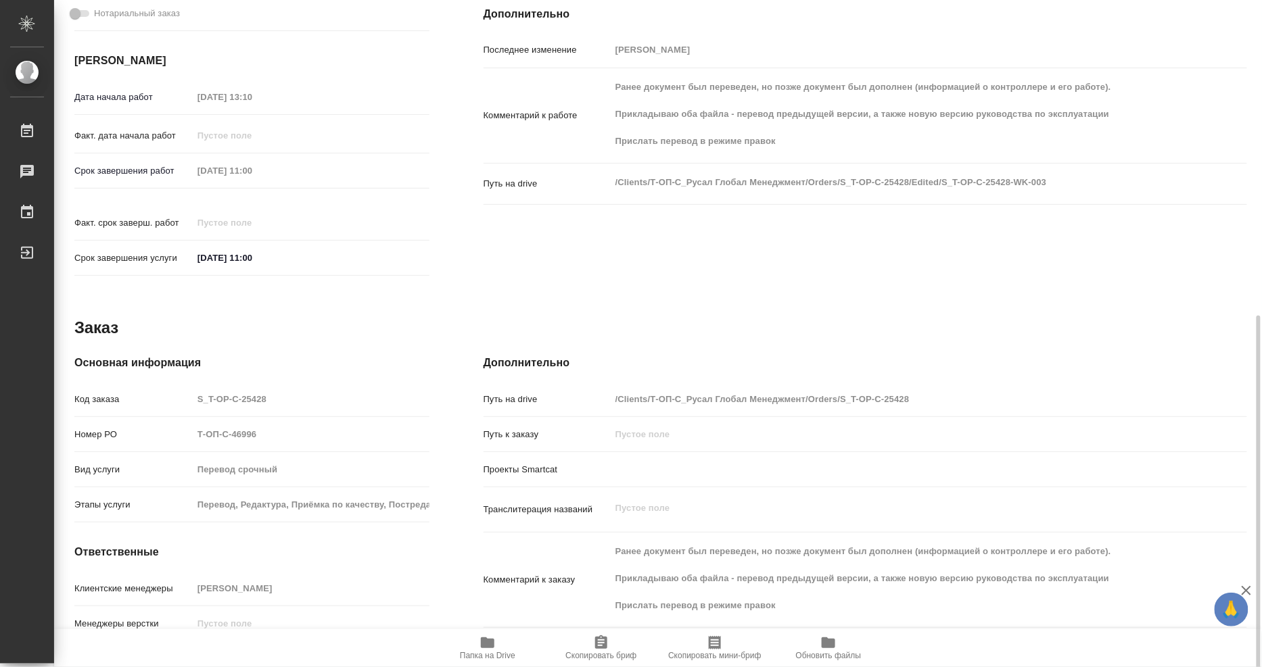
scroll to position [485, 0]
